Goal: Task Accomplishment & Management: Use online tool/utility

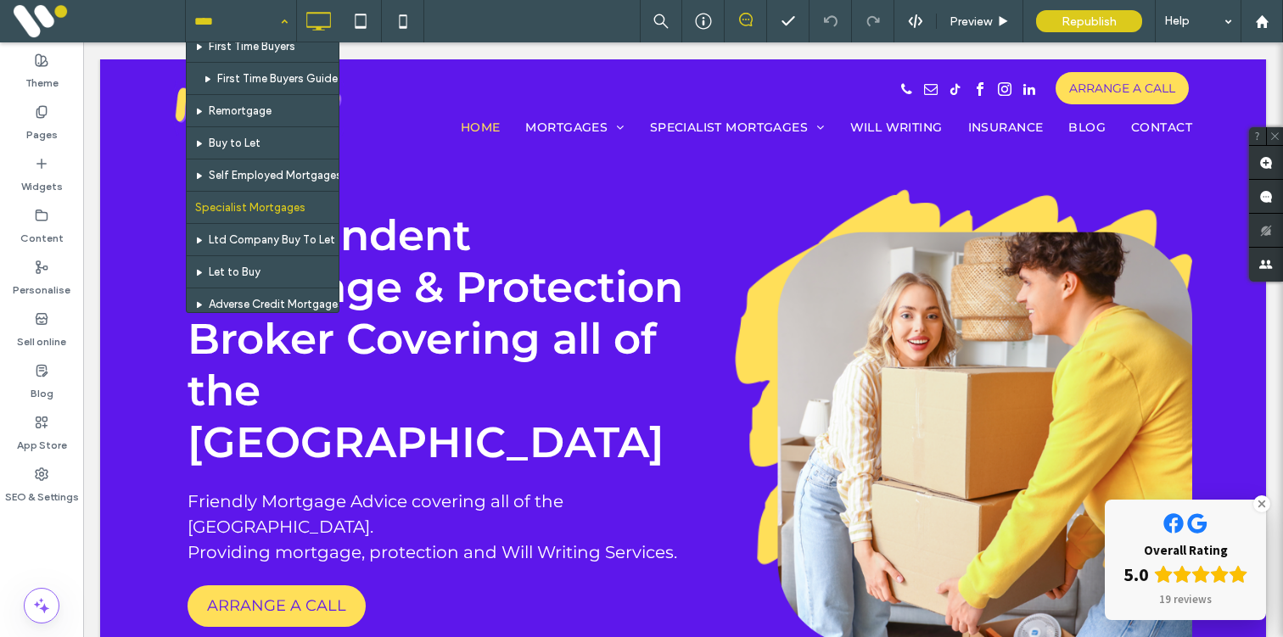
scroll to position [356, 0]
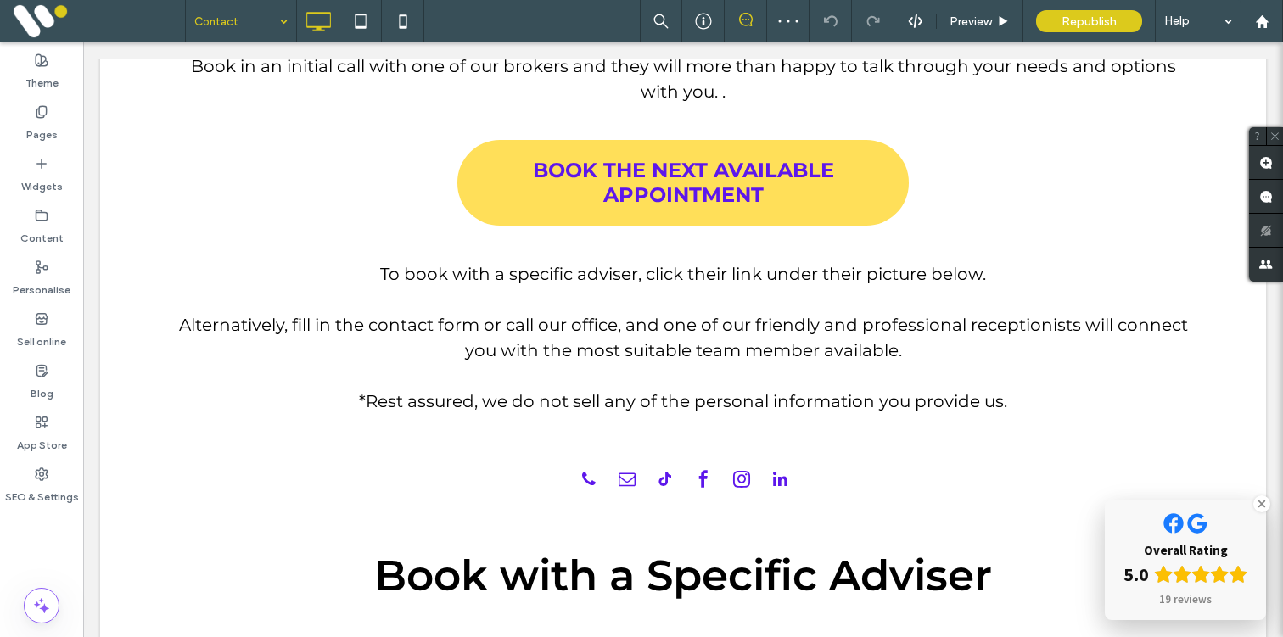
scroll to position [877, 0]
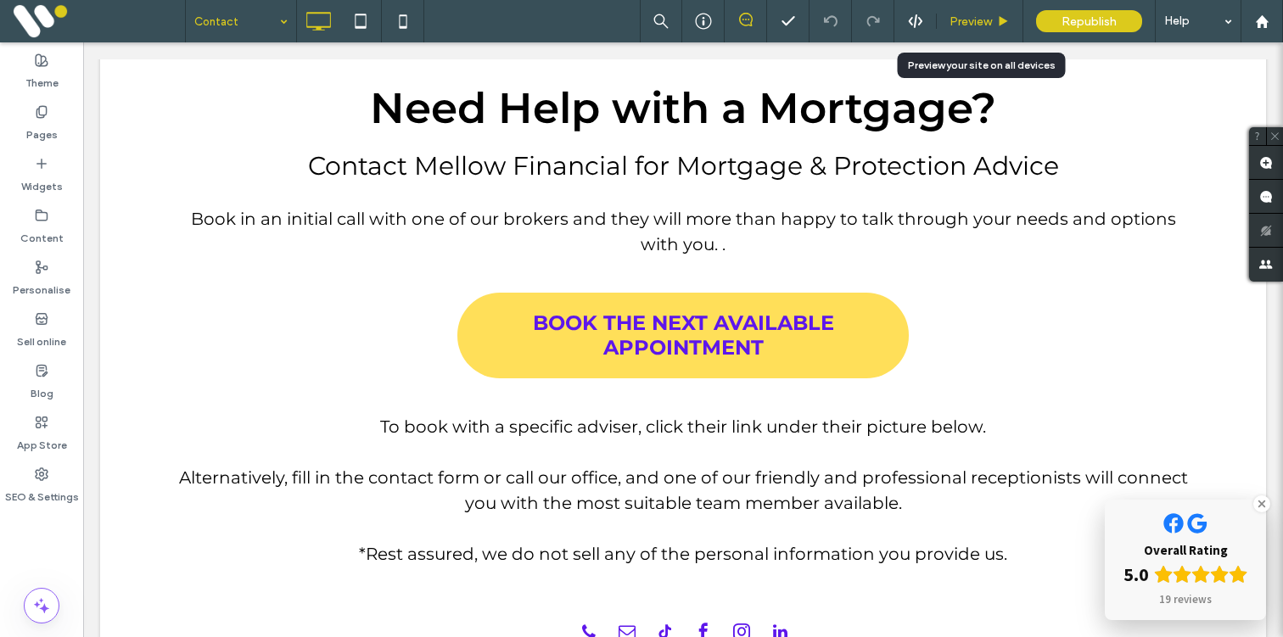
click at [976, 14] on span "Preview" at bounding box center [971, 21] width 42 height 14
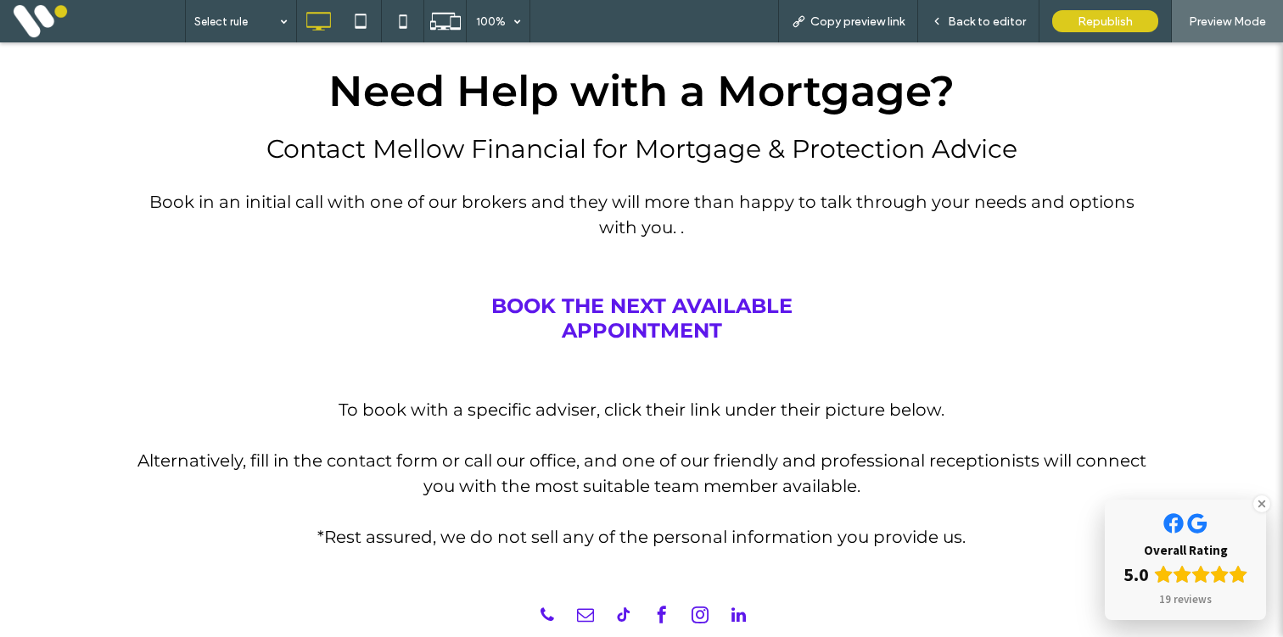
click at [635, 334] on span "BOOK THE NEXT AVAILABLE APPOINTMENT" at bounding box center [641, 318] width 451 height 49
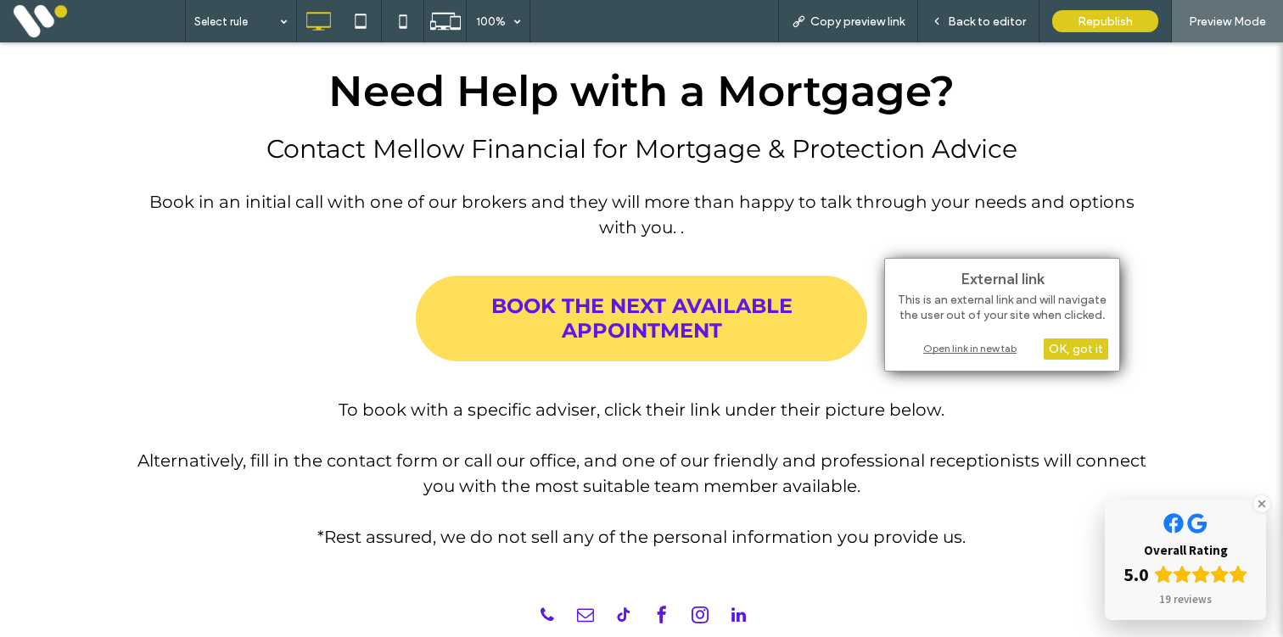
click at [950, 345] on div "Open link in new tab" at bounding box center [1002, 348] width 212 height 18
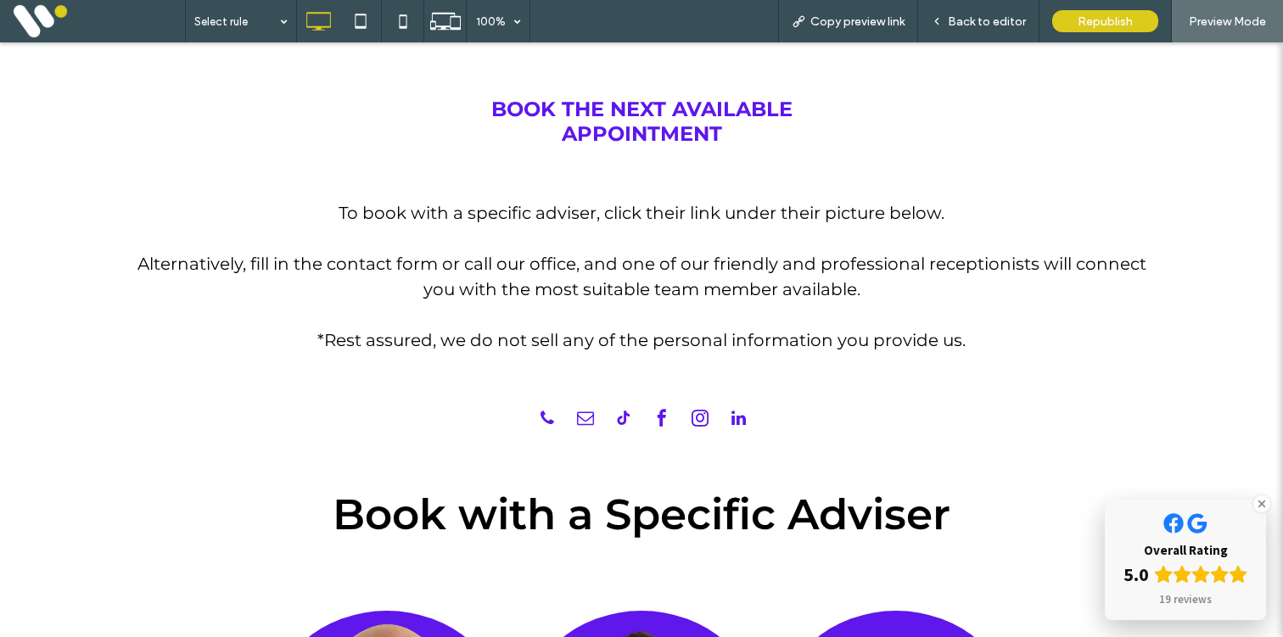
scroll to position [1098, 0]
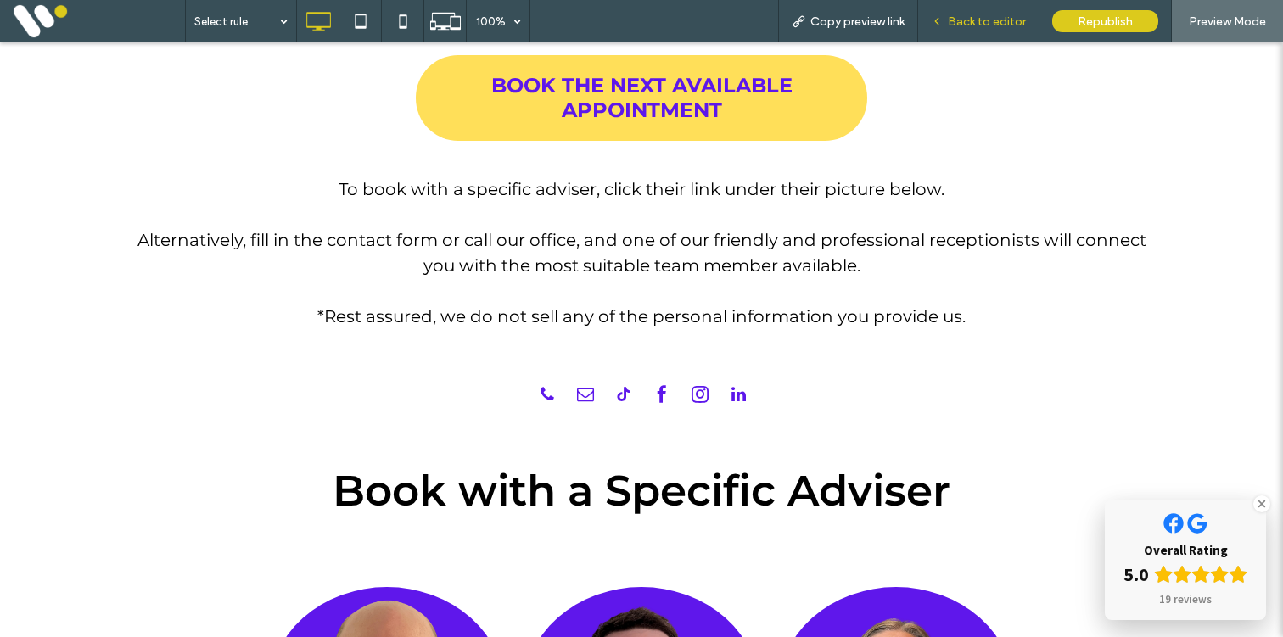
click at [964, 25] on span "Back to editor" at bounding box center [987, 21] width 78 height 14
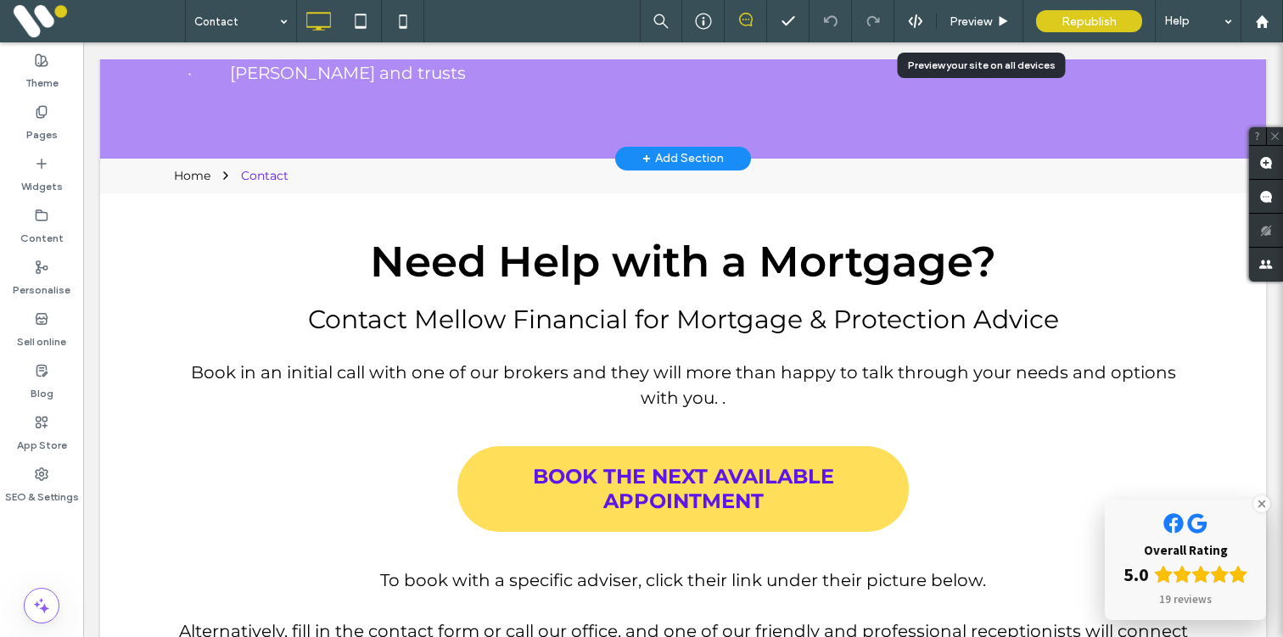
scroll to position [758, 0]
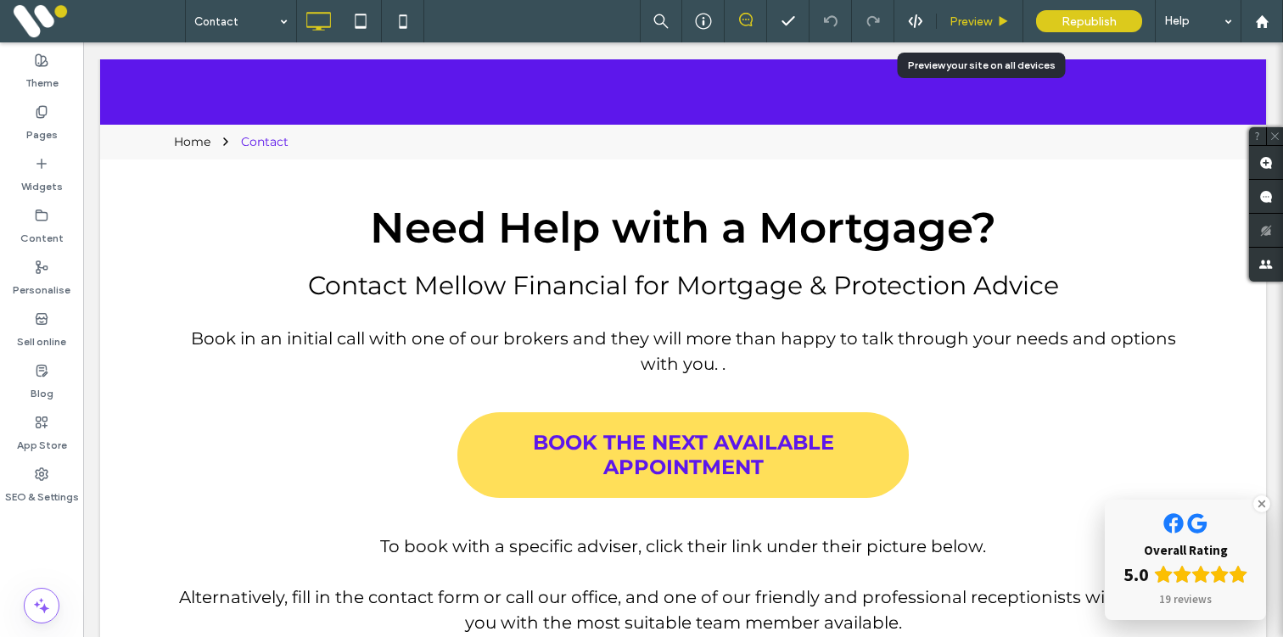
click at [964, 36] on div "Preview" at bounding box center [980, 21] width 87 height 42
click at [964, 31] on div "Preview" at bounding box center [980, 21] width 87 height 42
click at [962, 20] on span "Preview" at bounding box center [971, 21] width 42 height 14
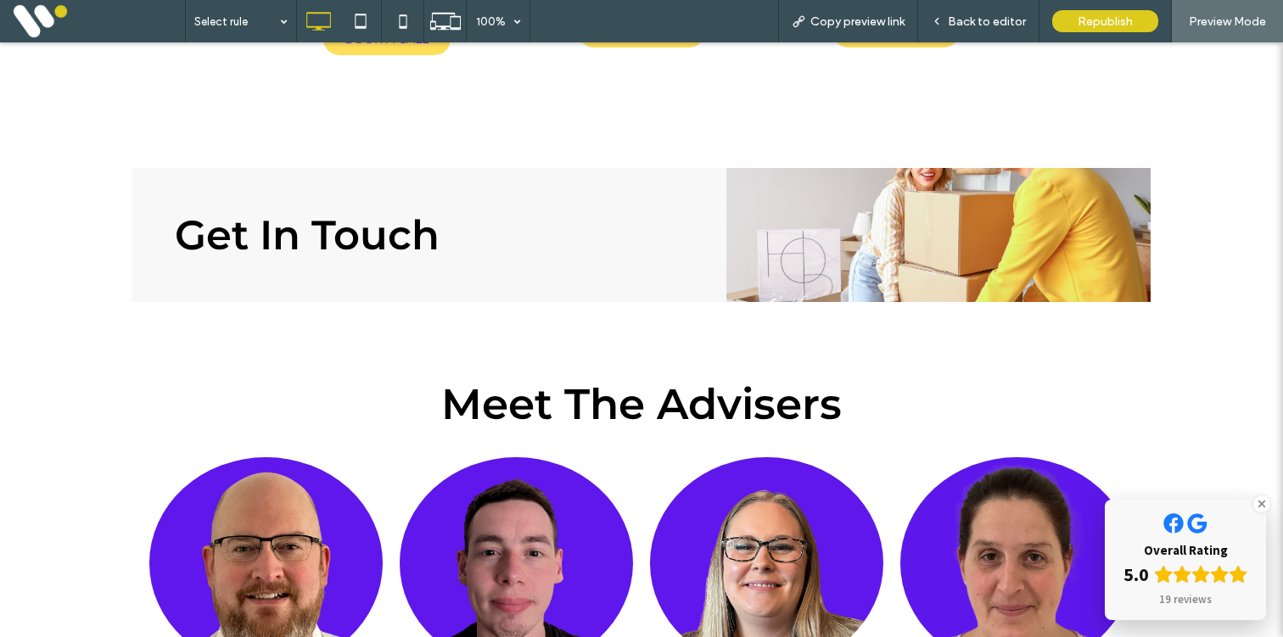
scroll to position [1942, 0]
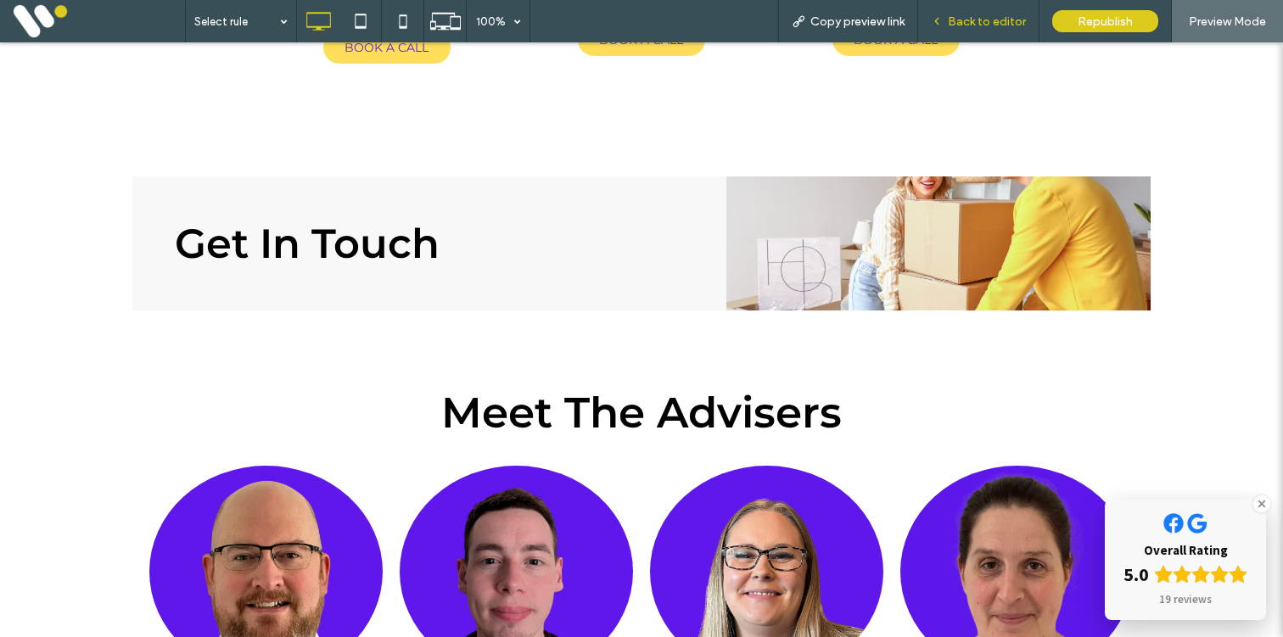
click at [990, 20] on span "Back to editor" at bounding box center [987, 21] width 78 height 14
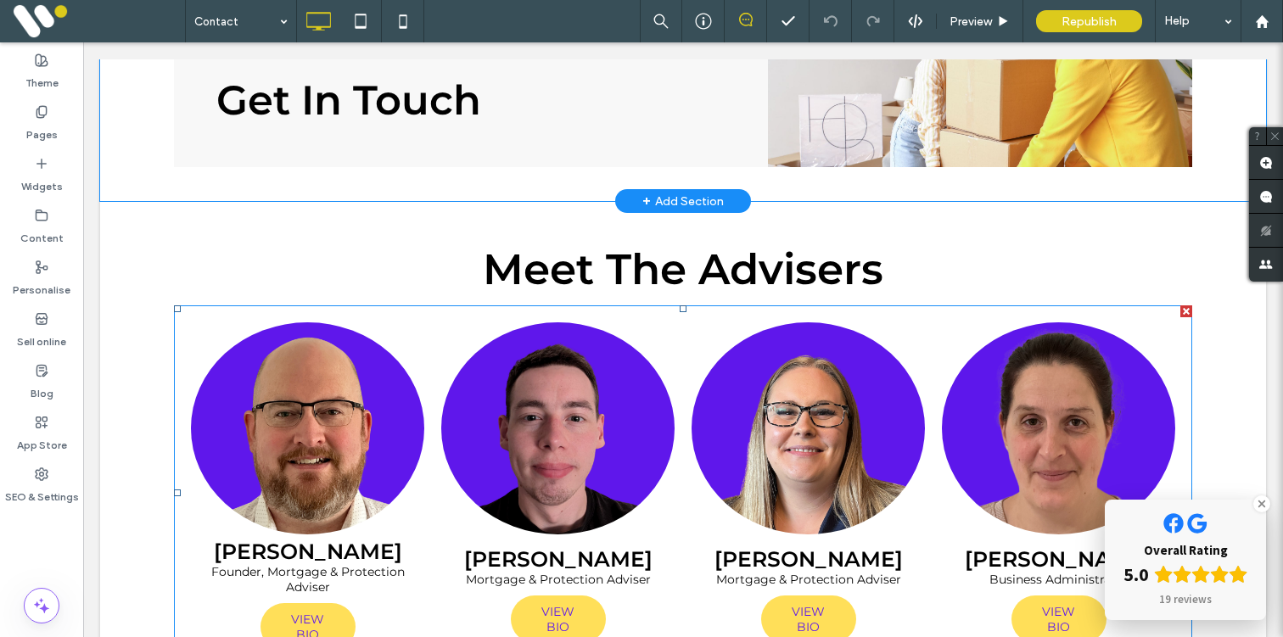
scroll to position [1940, 0]
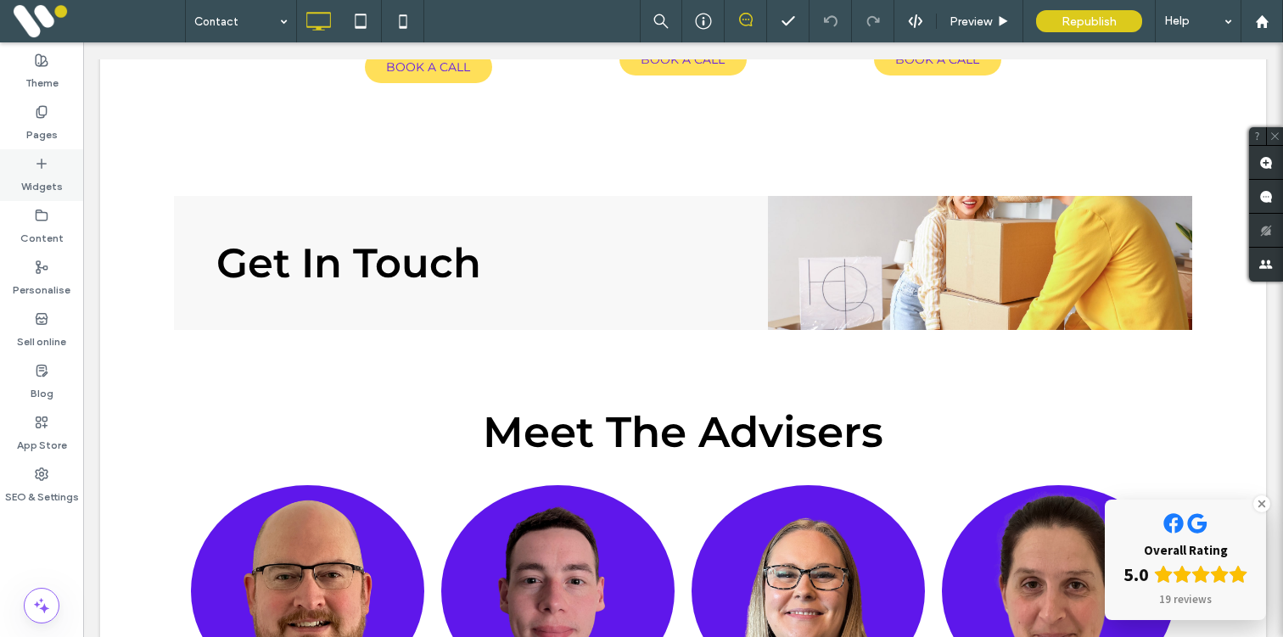
click at [44, 171] on label "Widgets" at bounding box center [42, 183] width 42 height 24
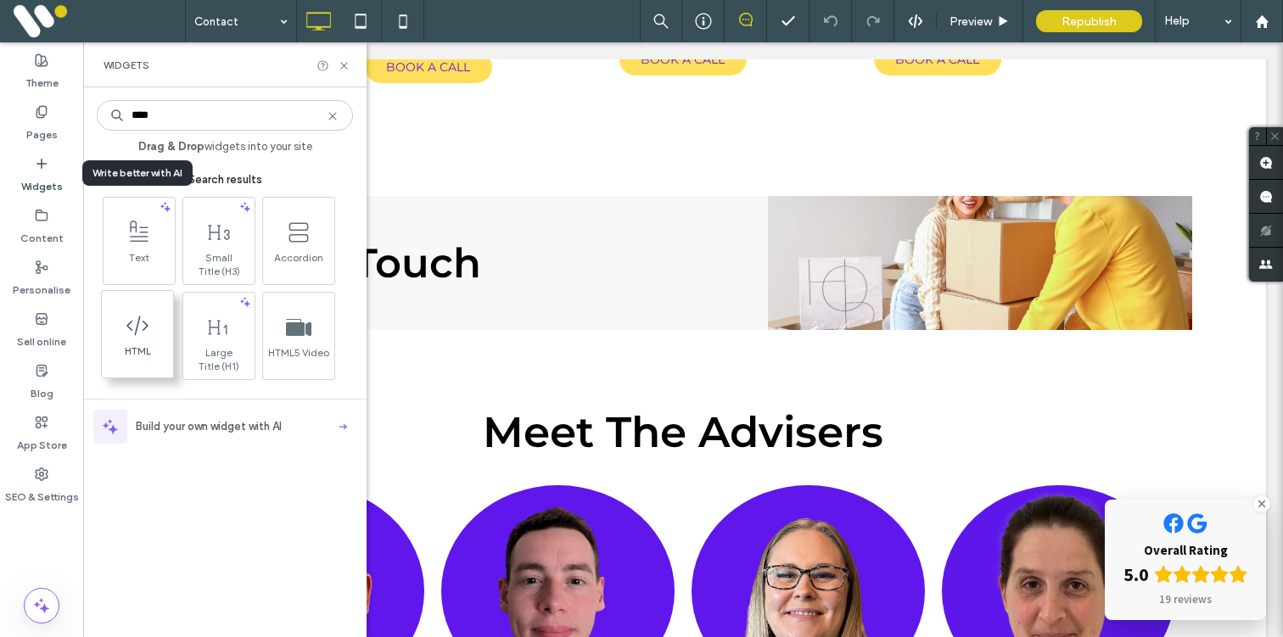
type input "****"
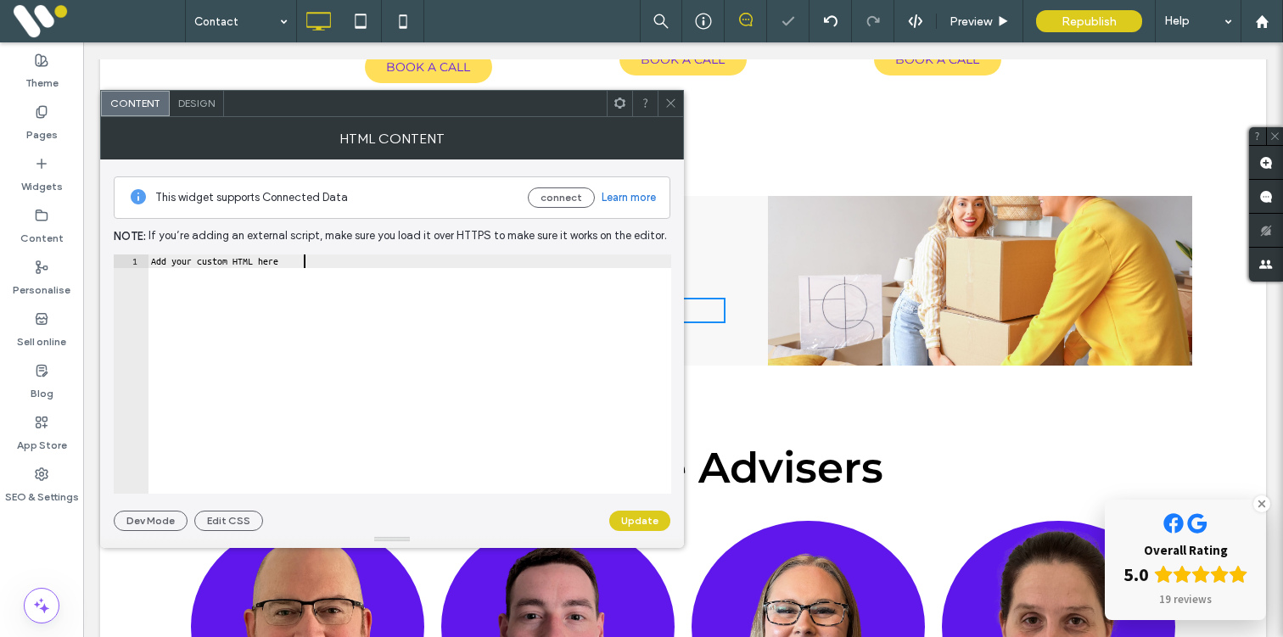
click at [334, 298] on div "Add your custom HTML here" at bounding box center [410, 388] width 524 height 266
paste textarea "**********"
type textarea "**********"
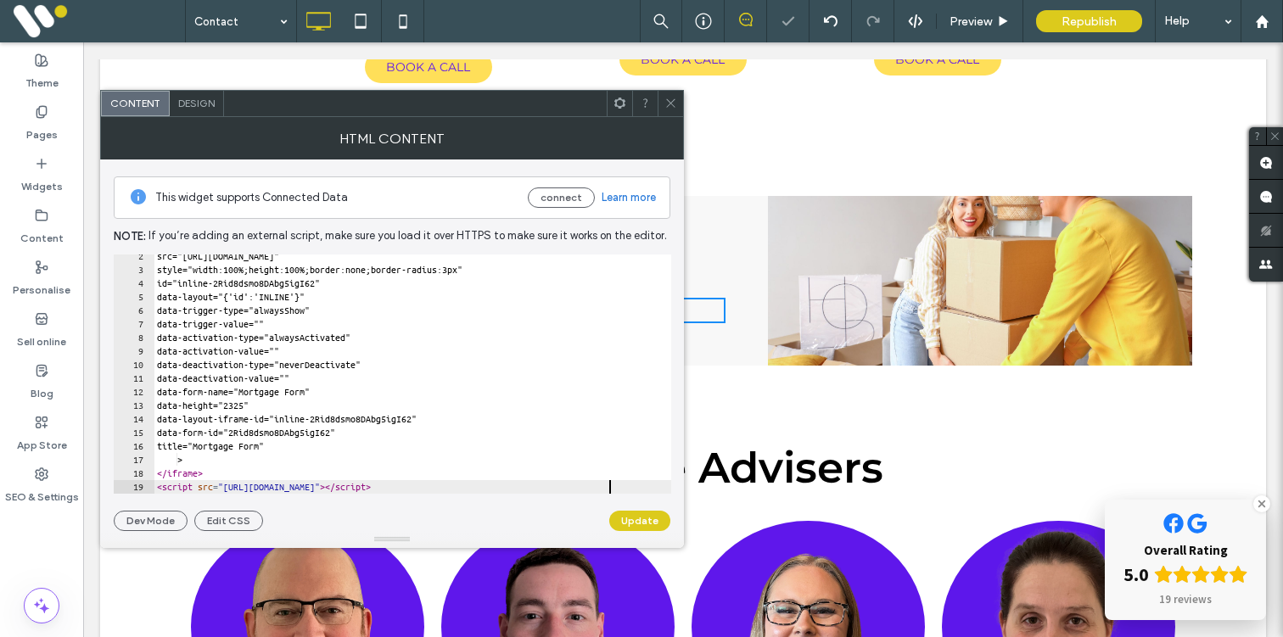
scroll to position [19, 0]
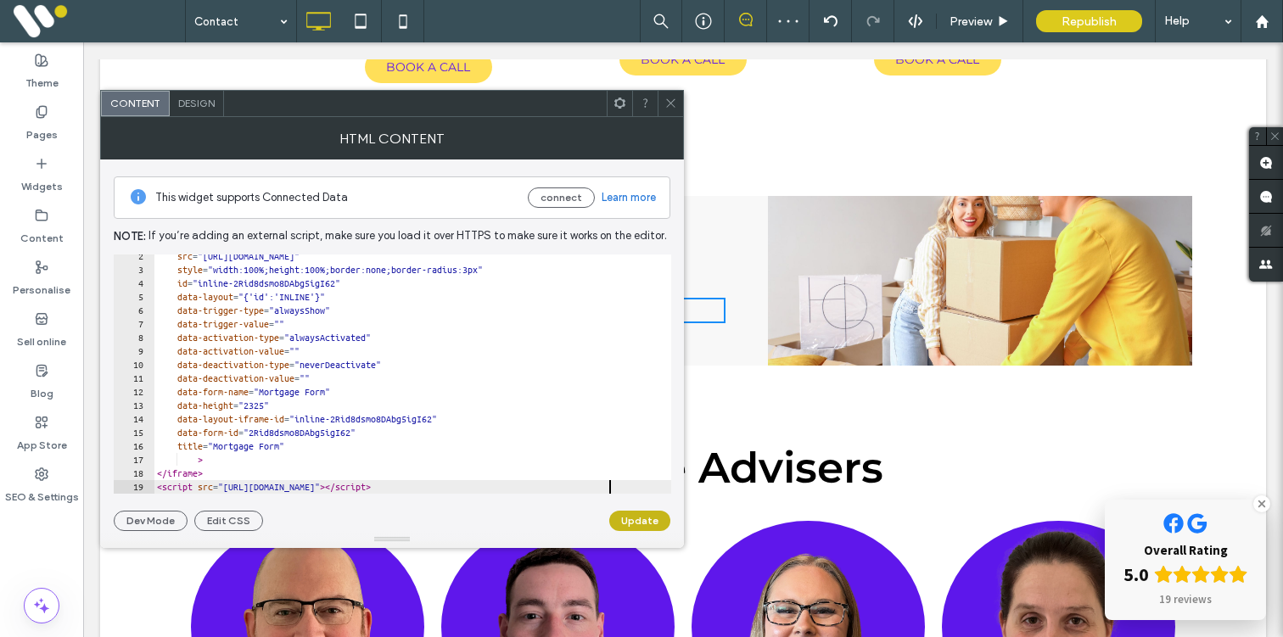
click at [625, 513] on button "Update" at bounding box center [639, 521] width 61 height 20
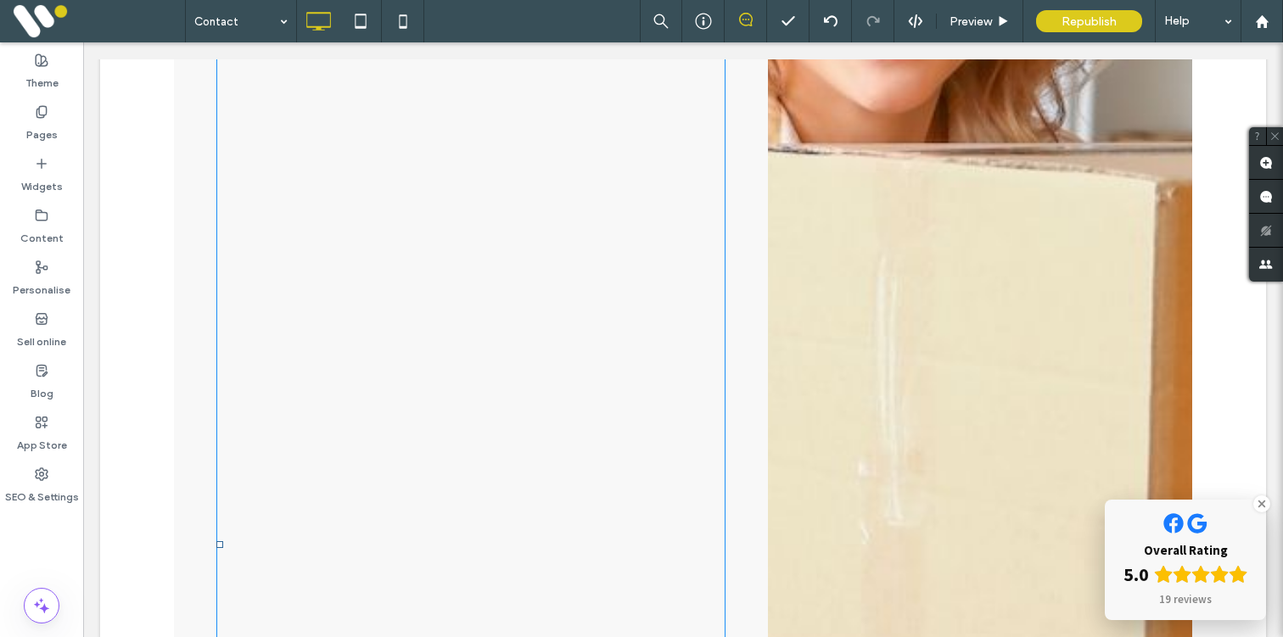
scroll to position [2859, 0]
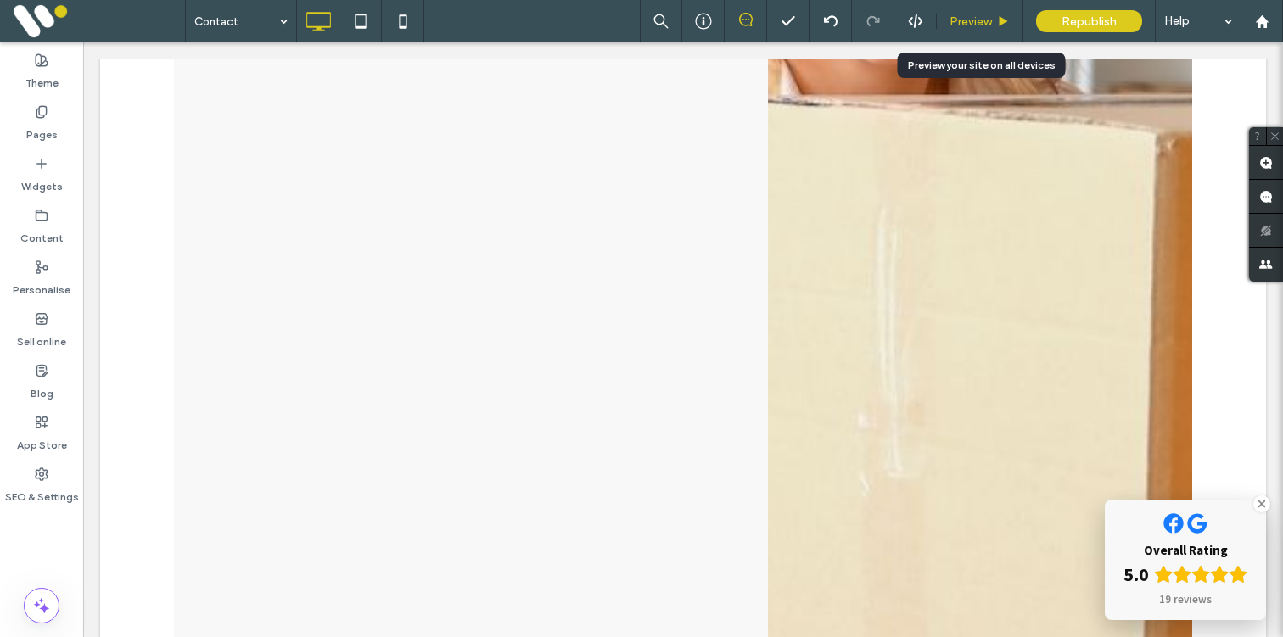
click at [953, 12] on div "Preview" at bounding box center [980, 21] width 87 height 42
click at [957, 20] on span "Preview" at bounding box center [971, 21] width 42 height 14
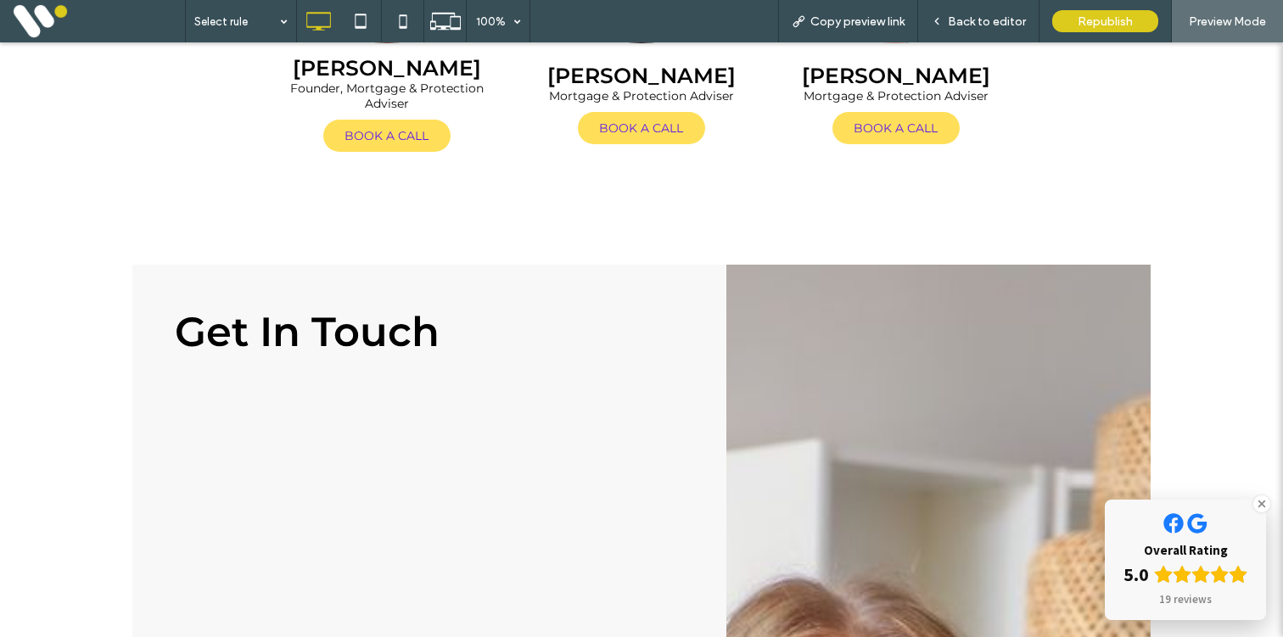
scroll to position [1853, 0]
click at [967, 18] on span "Back to editor" at bounding box center [987, 21] width 78 height 14
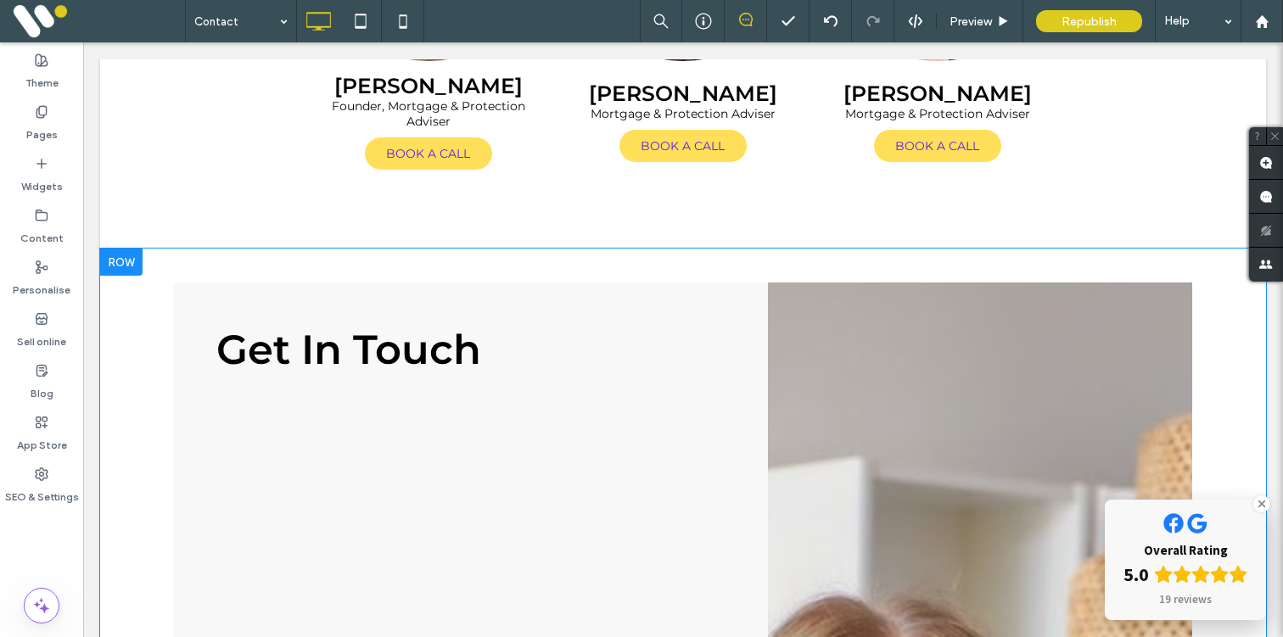
scroll to position [1860, 0]
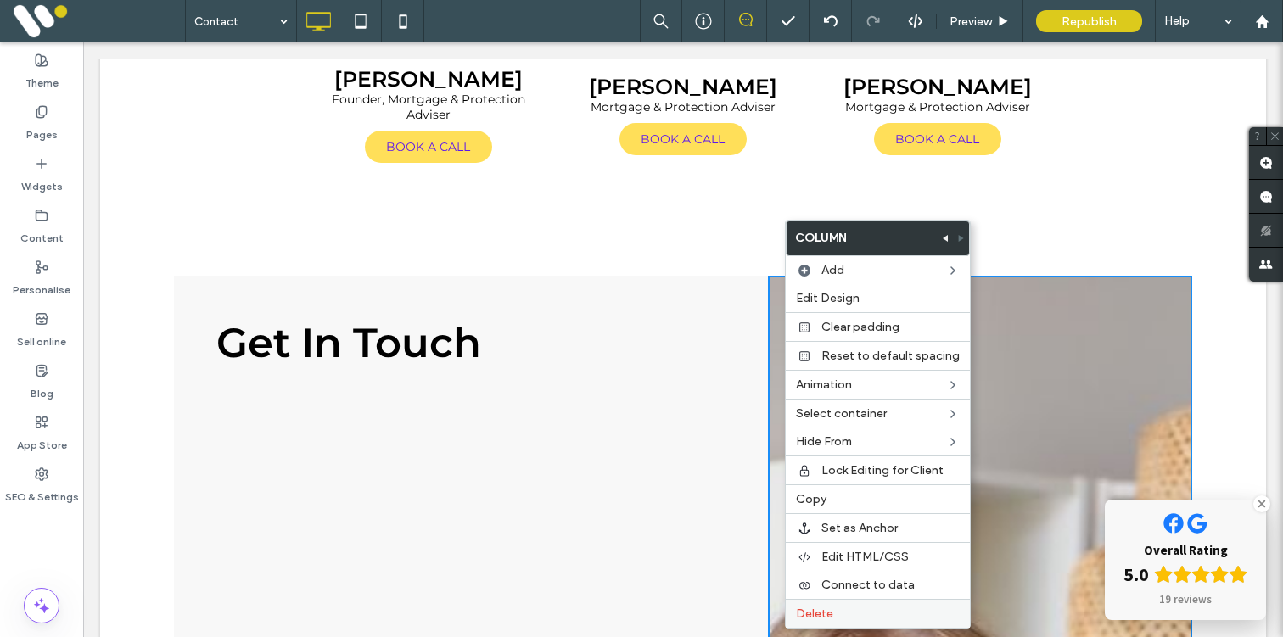
click at [819, 614] on span "Delete" at bounding box center [814, 614] width 37 height 14
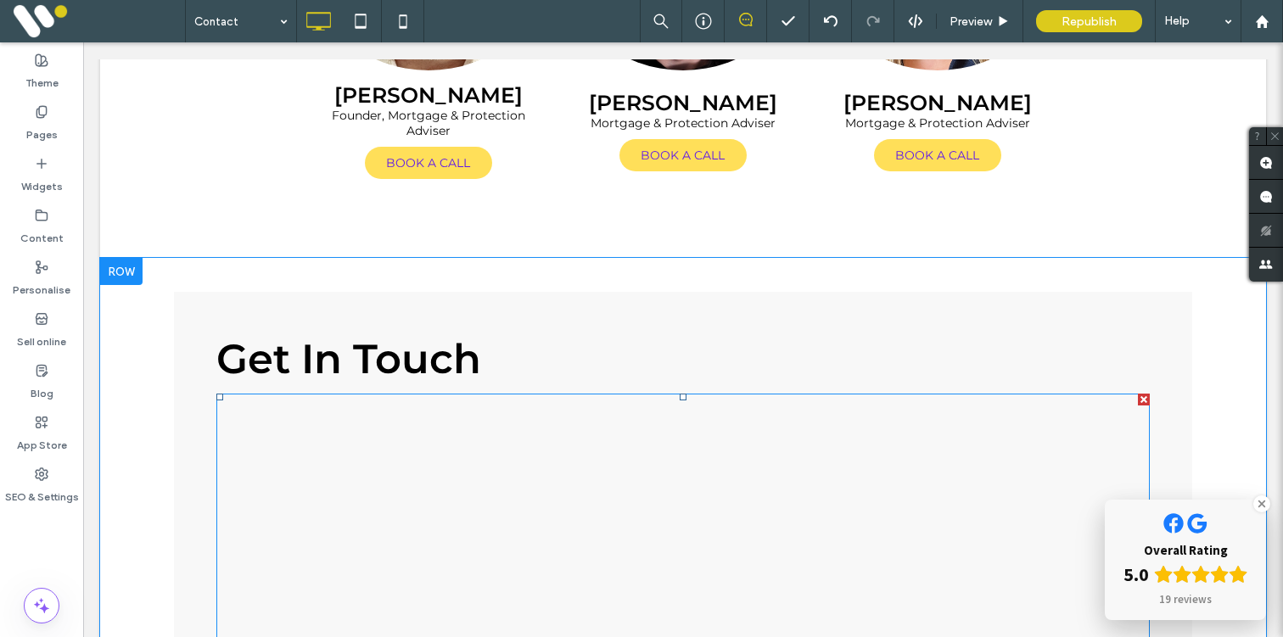
scroll to position [1848, 1]
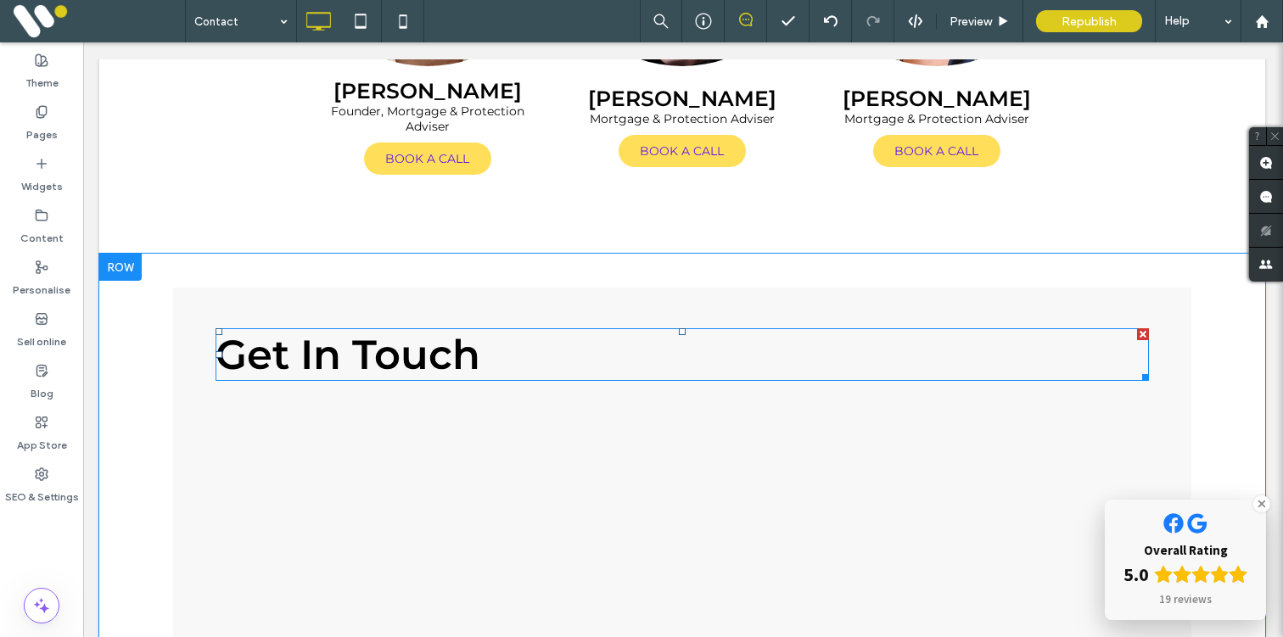
click at [398, 361] on span "Get In Touch" at bounding box center [348, 354] width 265 height 49
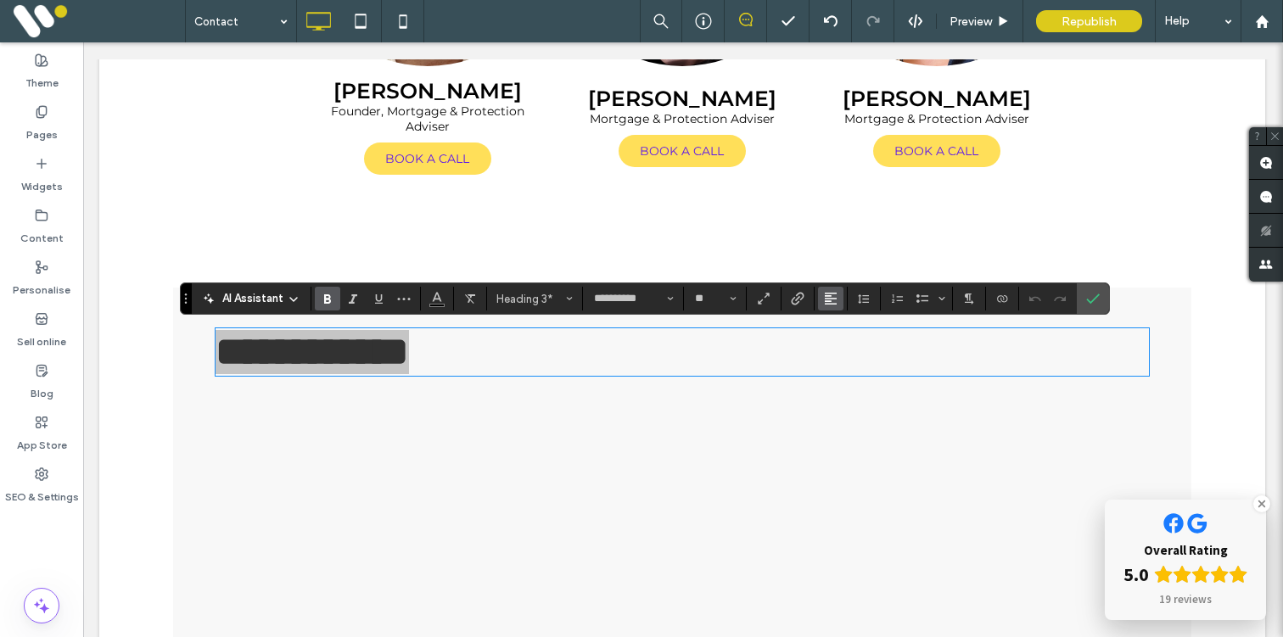
click at [834, 305] on icon "Alignment" at bounding box center [831, 299] width 14 height 14
click at [843, 352] on icon "ui.textEditor.alignment.center" at bounding box center [844, 352] width 14 height 14
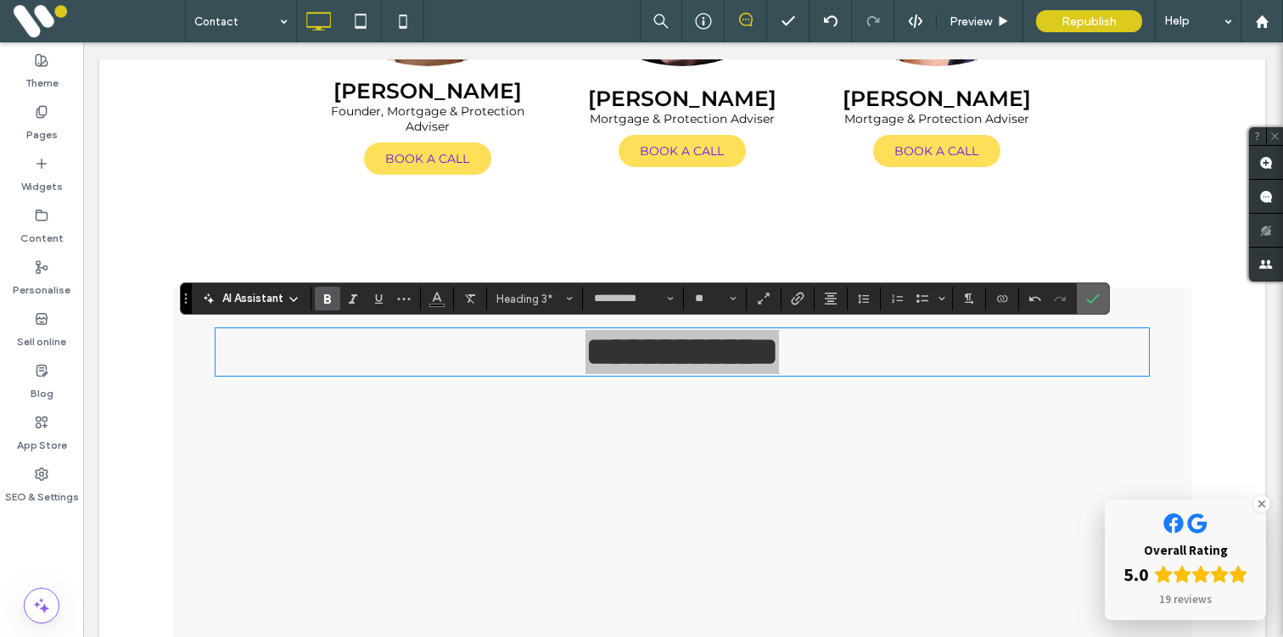
click at [1089, 307] on span "Confirm" at bounding box center [1090, 298] width 8 height 31
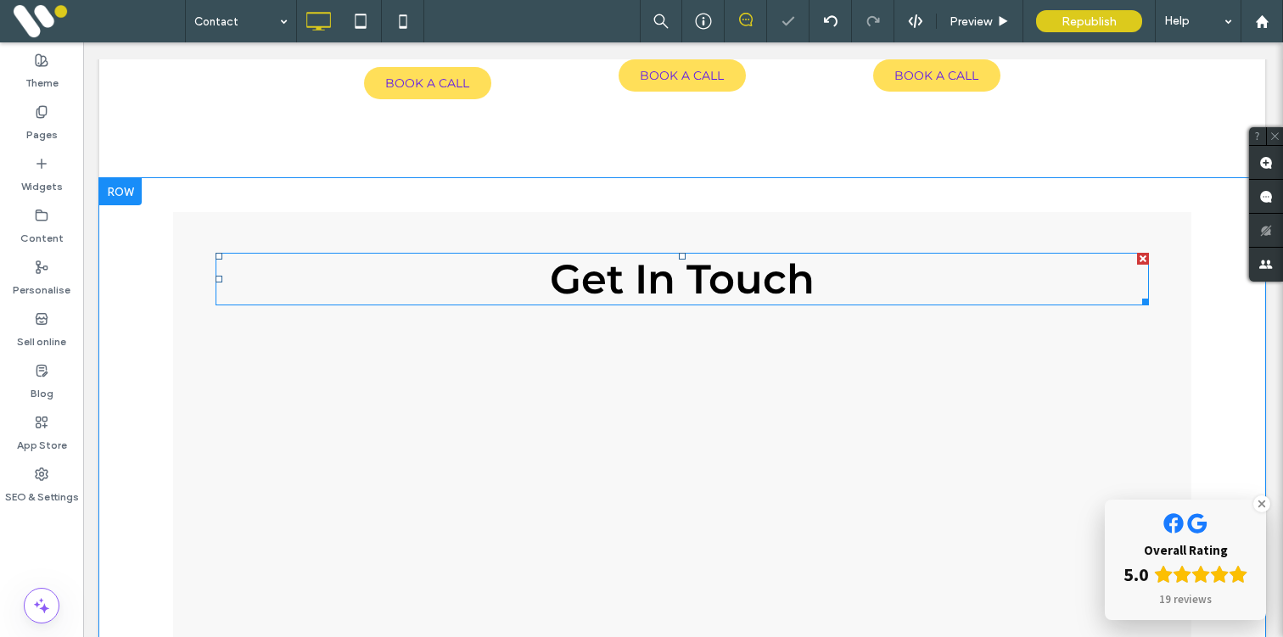
scroll to position [1927, 1]
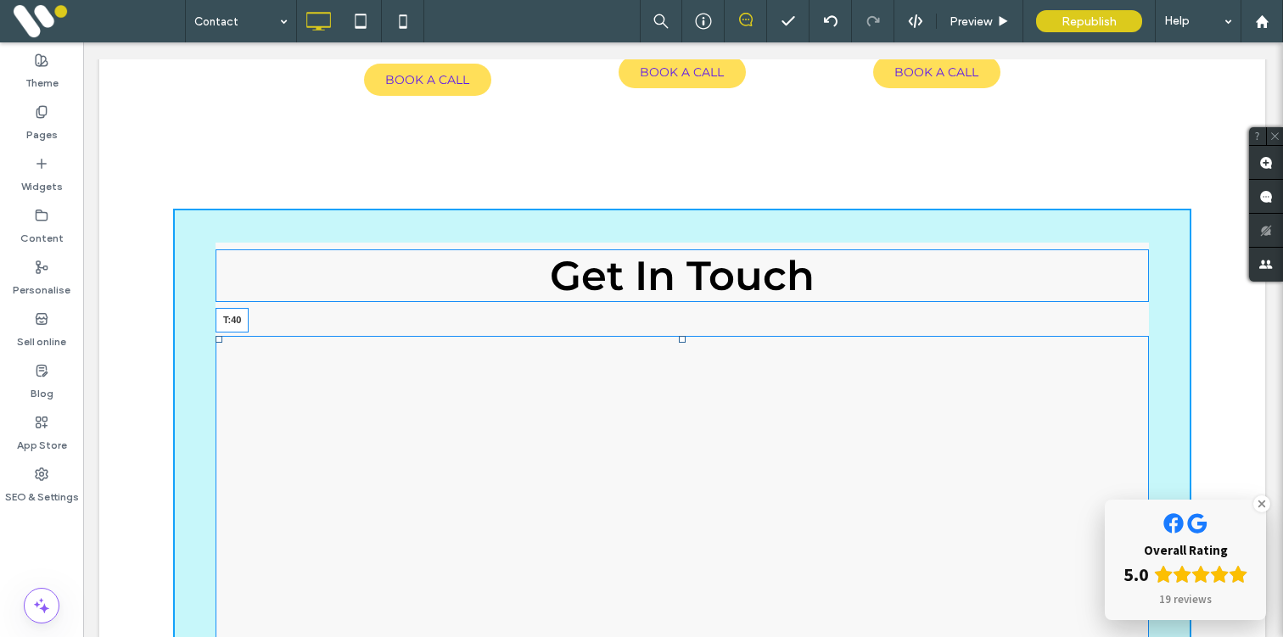
drag, startPoint x: 682, startPoint y: 312, endPoint x: 682, endPoint y: 338, distance: 25.5
click at [682, 338] on div at bounding box center [682, 339] width 7 height 7
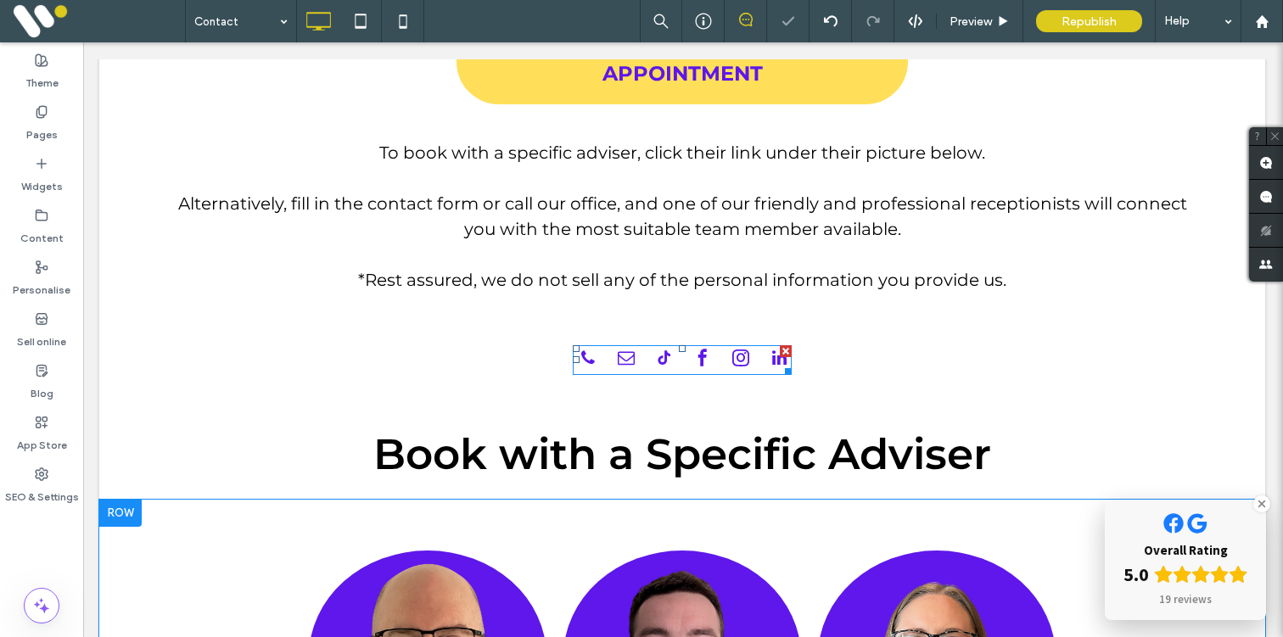
scroll to position [1093, 1]
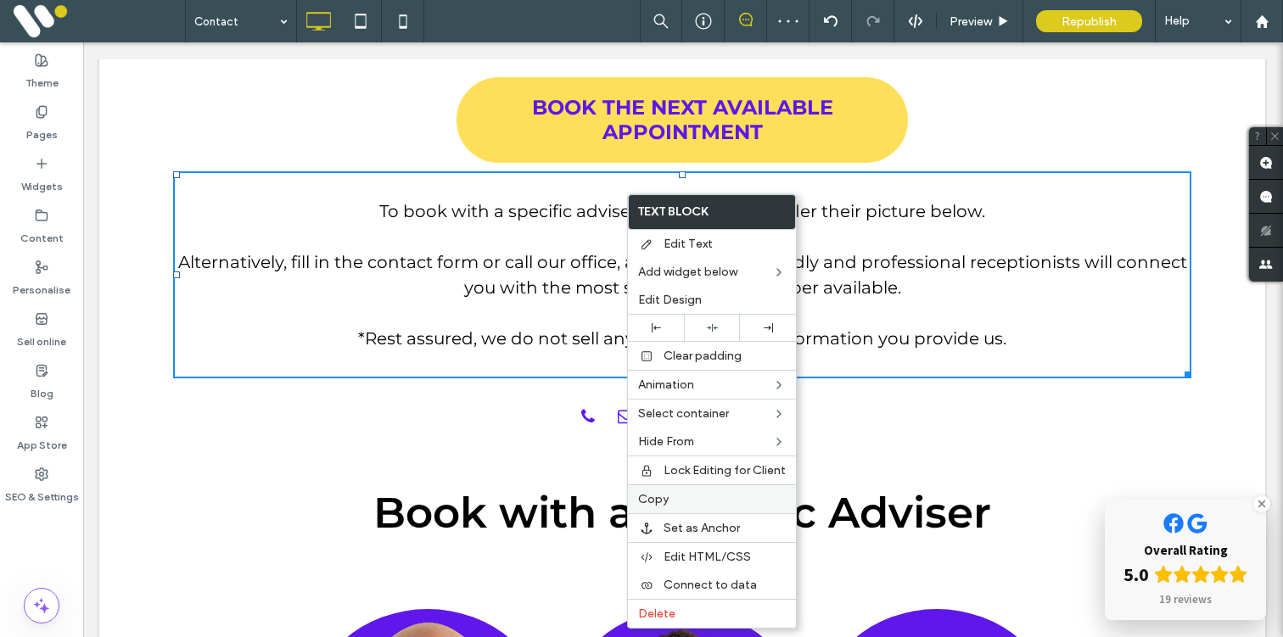
click at [654, 493] on span "Copy" at bounding box center [653, 499] width 31 height 14
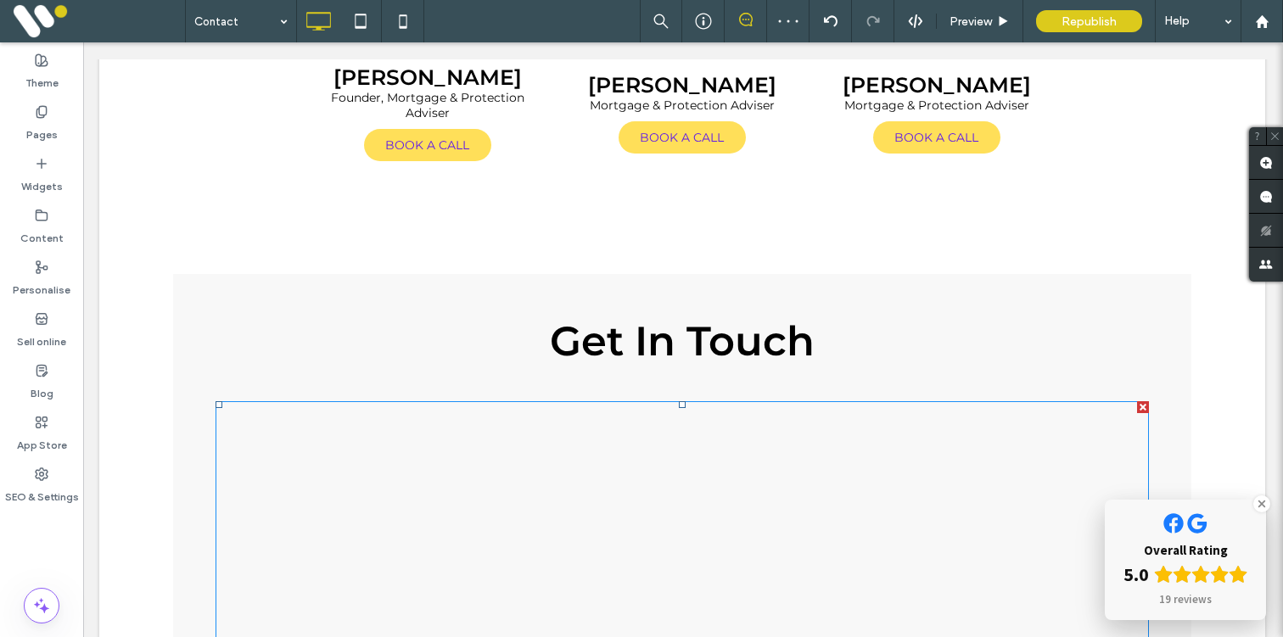
scroll to position [1864, 1]
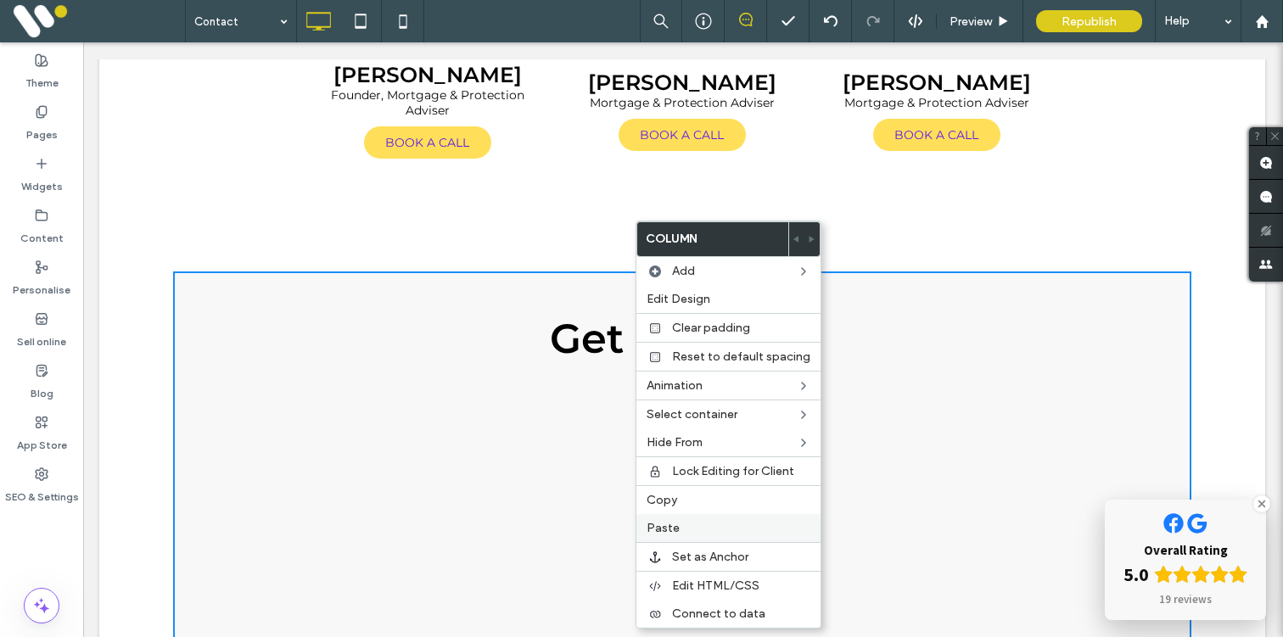
click at [668, 524] on span "Paste" at bounding box center [663, 528] width 33 height 14
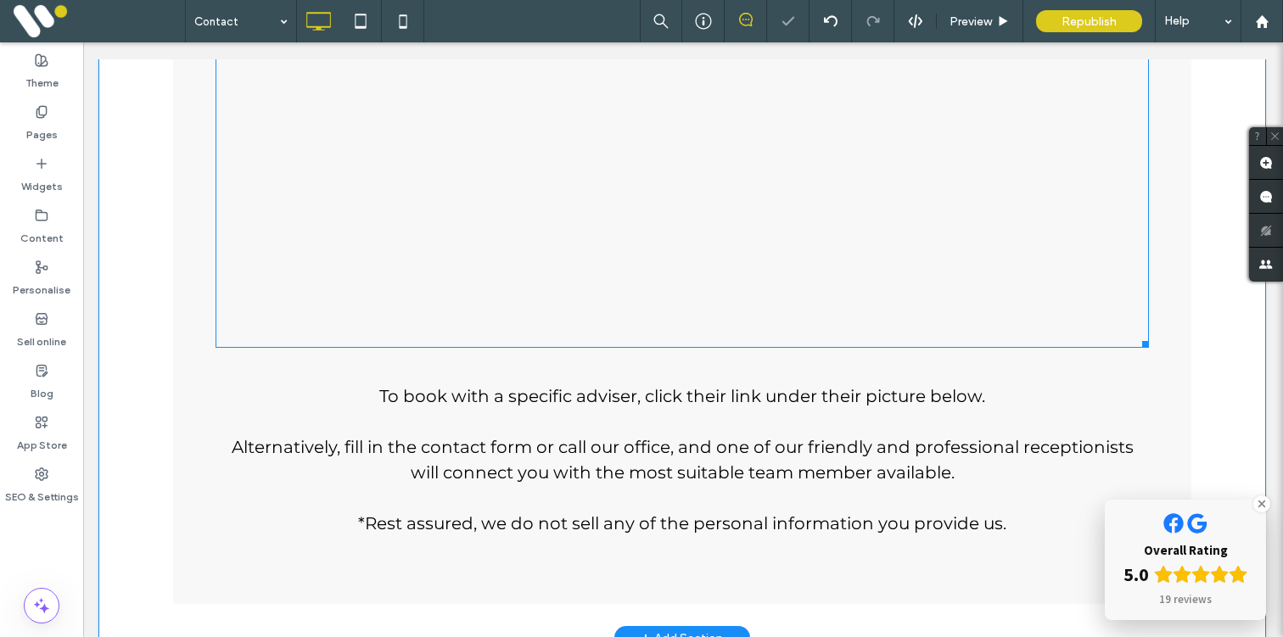
scroll to position [4121, 1]
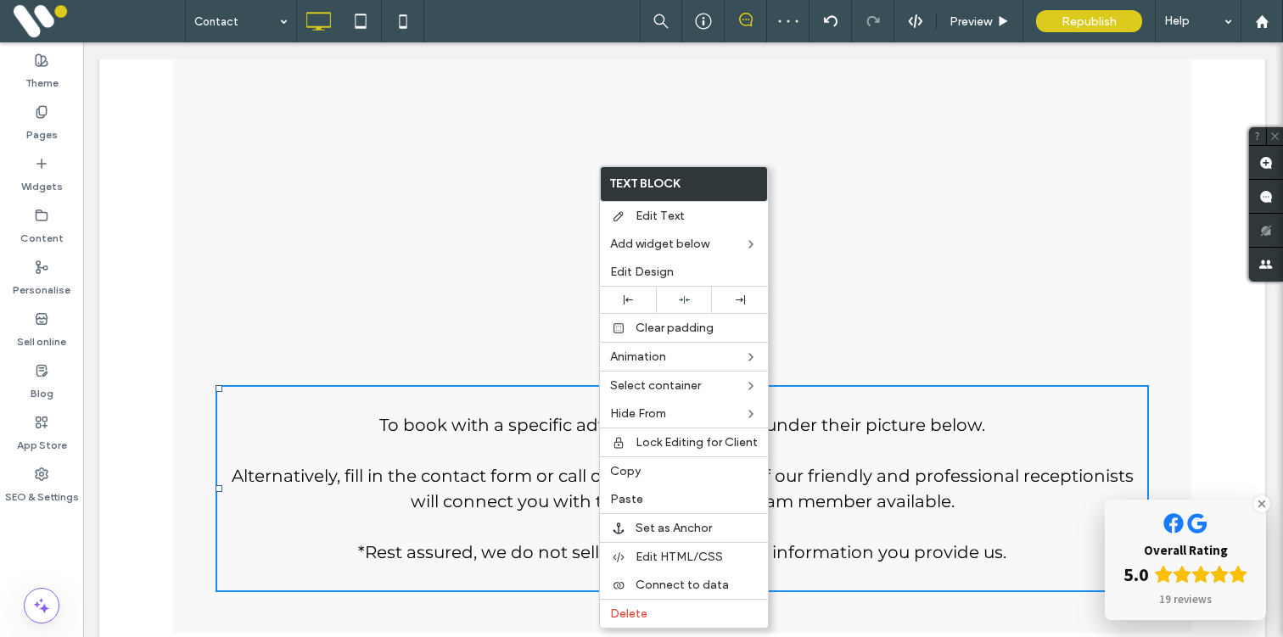
click at [525, 439] on p at bounding box center [682, 450] width 933 height 25
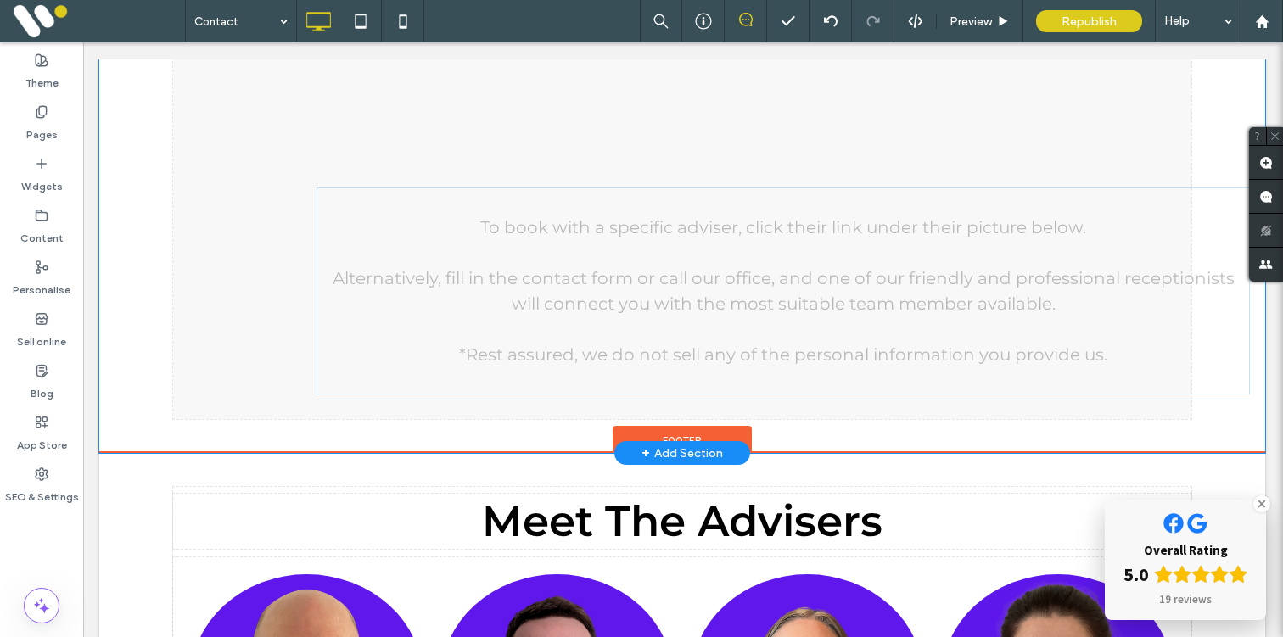
drag, startPoint x: 436, startPoint y: 446, endPoint x: 427, endPoint y: 339, distance: 107.3
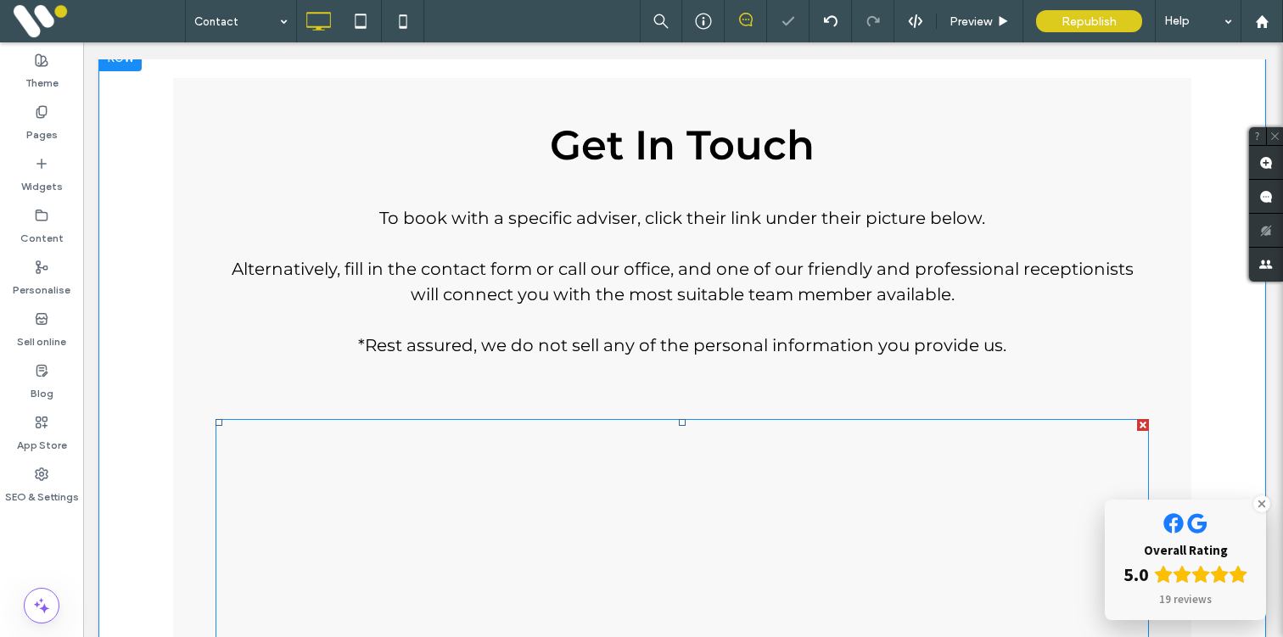
scroll to position [1854, 1]
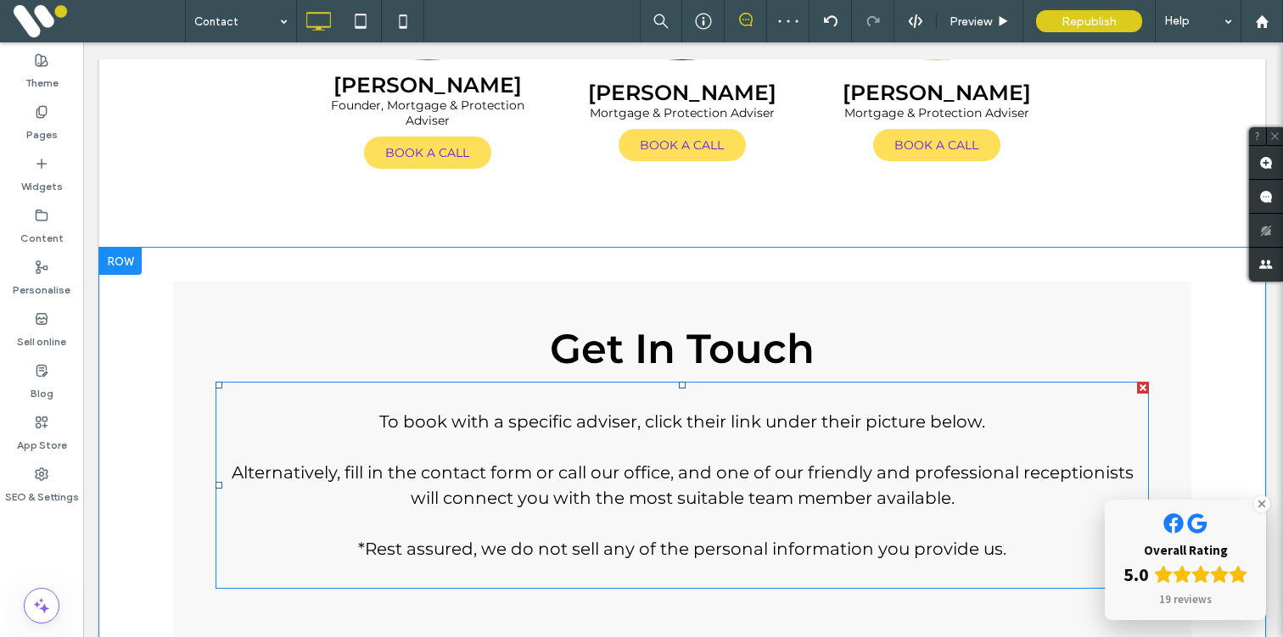
click at [589, 503] on span "Alternatively, fill in the contact form or call our office, and one of our frie…" at bounding box center [683, 485] width 902 height 46
type input "**********"
type input "**"
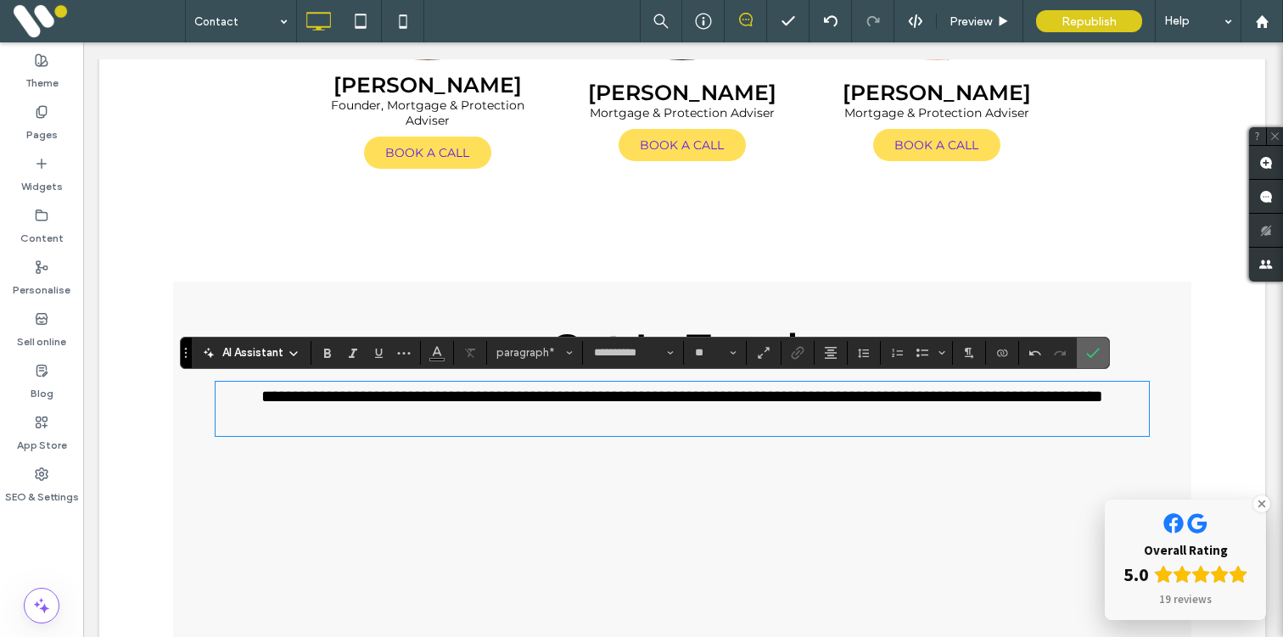
click at [1086, 354] on icon "Confirm" at bounding box center [1093, 353] width 14 height 14
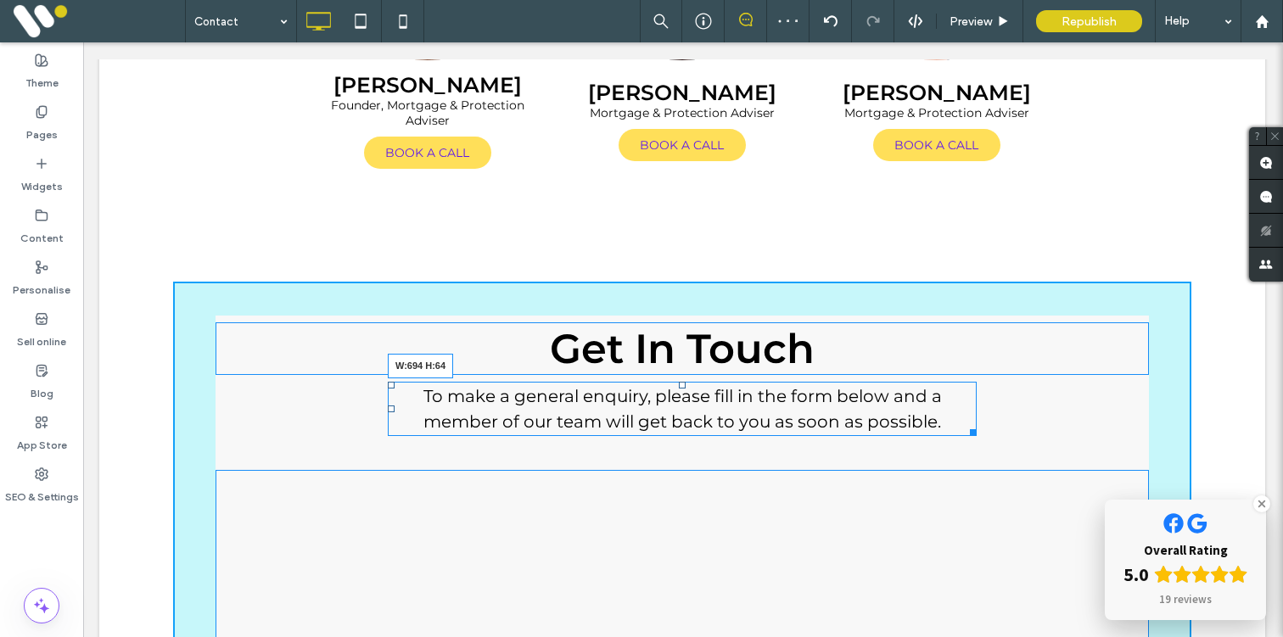
drag, startPoint x: 1145, startPoint y: 428, endPoint x: 973, endPoint y: 431, distance: 172.3
click at [973, 431] on div at bounding box center [970, 429] width 13 height 13
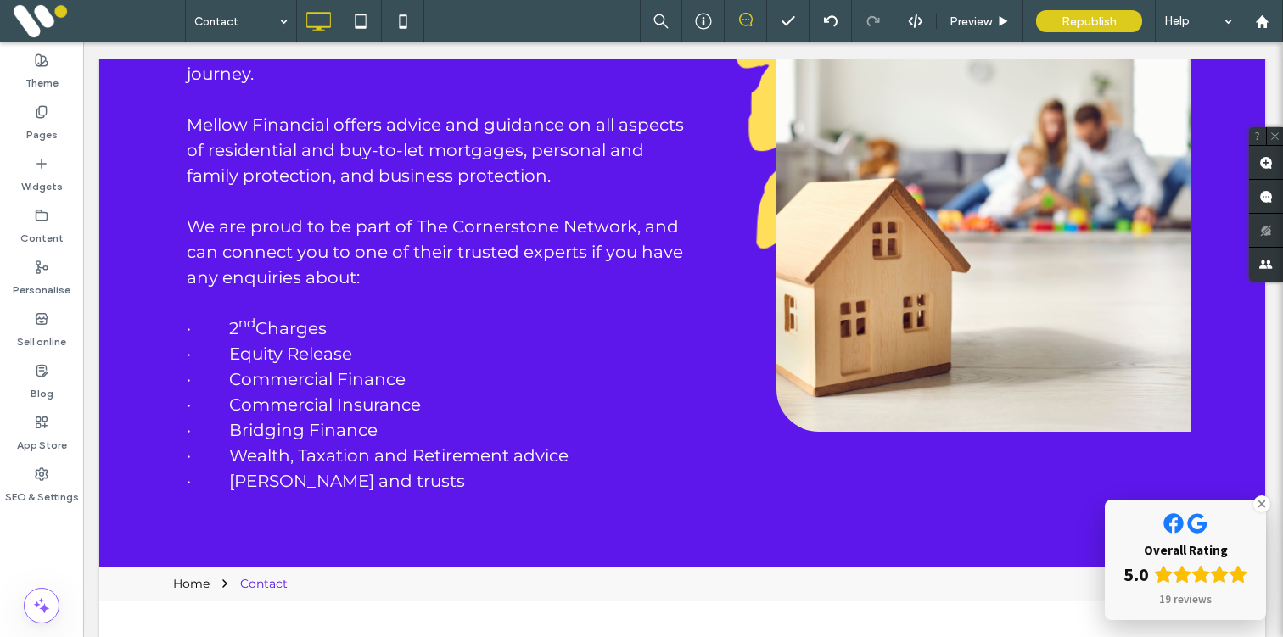
scroll to position [0, 1]
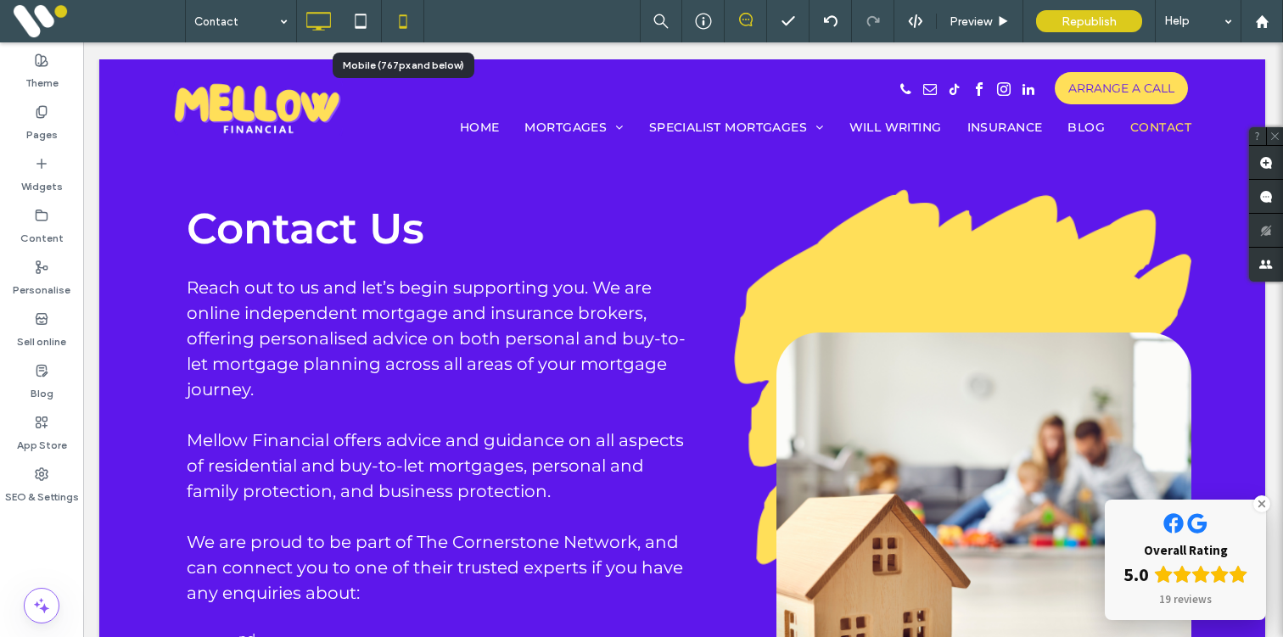
click at [403, 19] on icon at bounding box center [403, 21] width 34 height 34
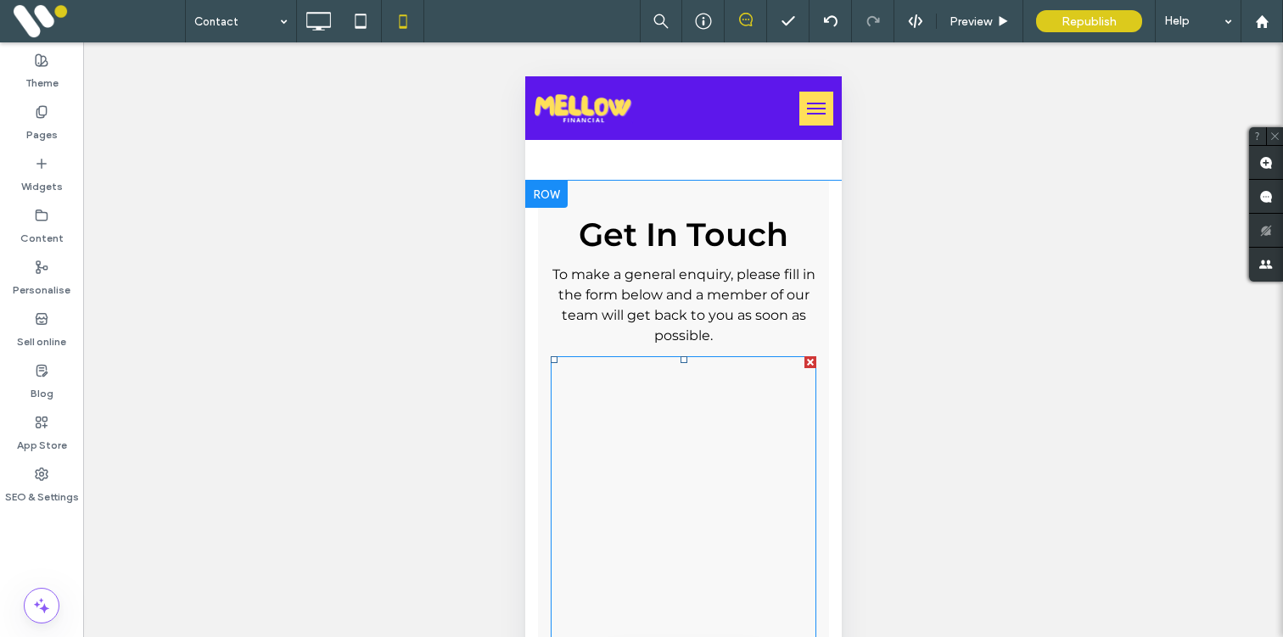
scroll to position [2332, 0]
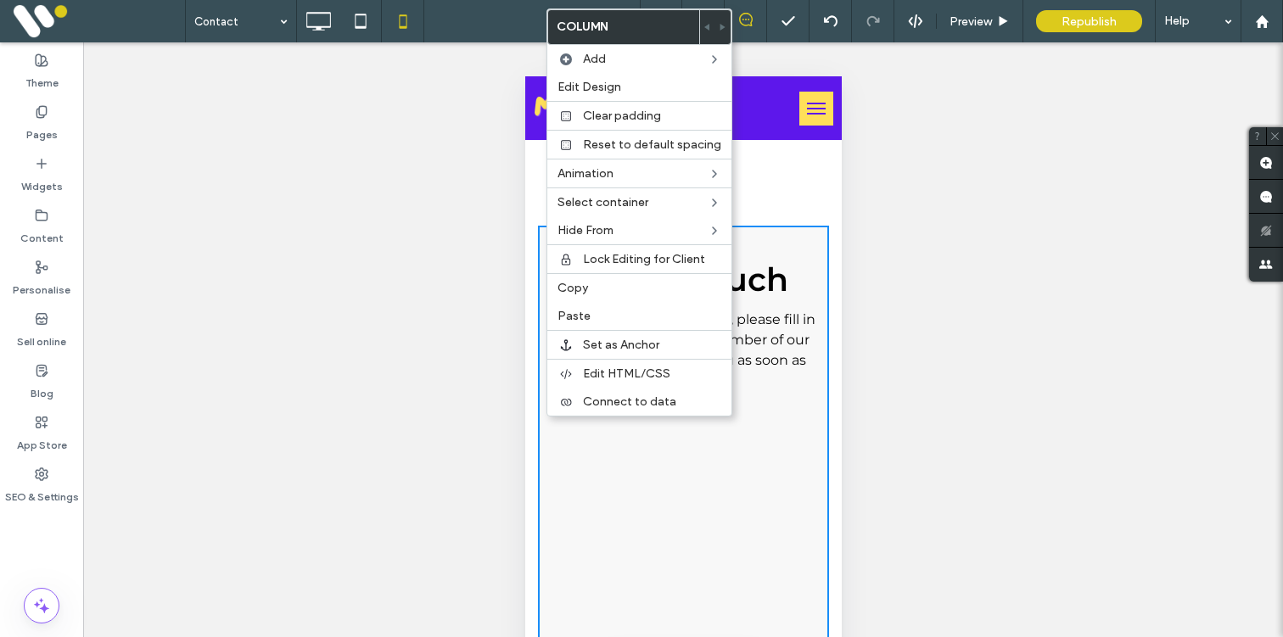
click at [774, 340] on span ", please fill in the form below and a member of our team will get back to you a…" at bounding box center [686, 349] width 257 height 77
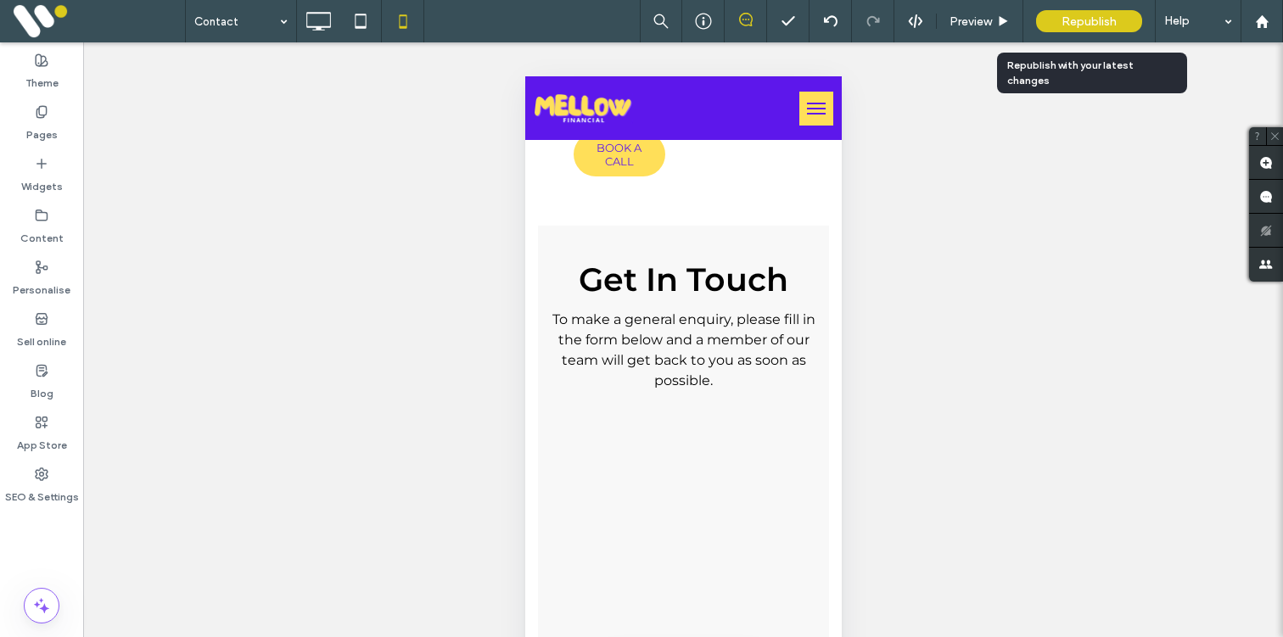
click at [1066, 21] on span "Republish" at bounding box center [1089, 21] width 55 height 14
